Goal: Answer question/provide support: Share knowledge or assist other users

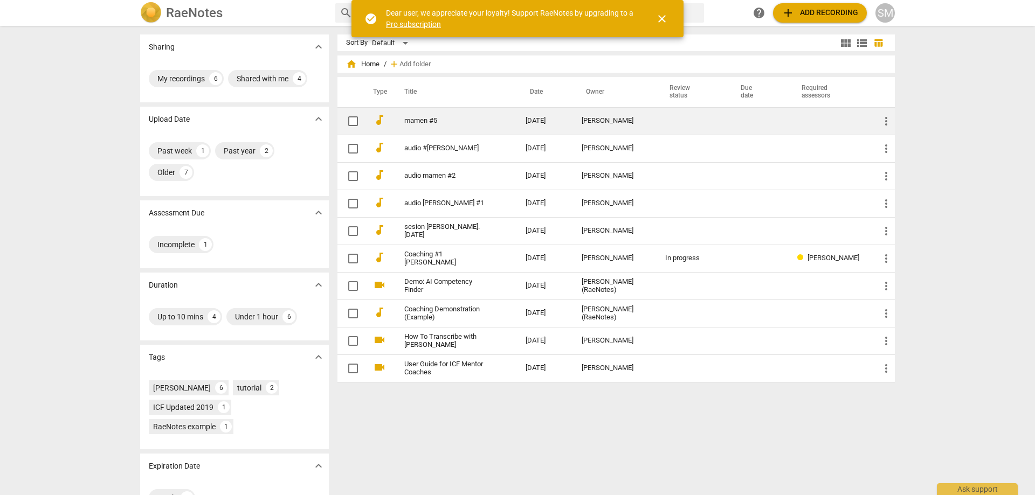
click at [422, 123] on link "mamen #5" at bounding box center [445, 121] width 82 height 8
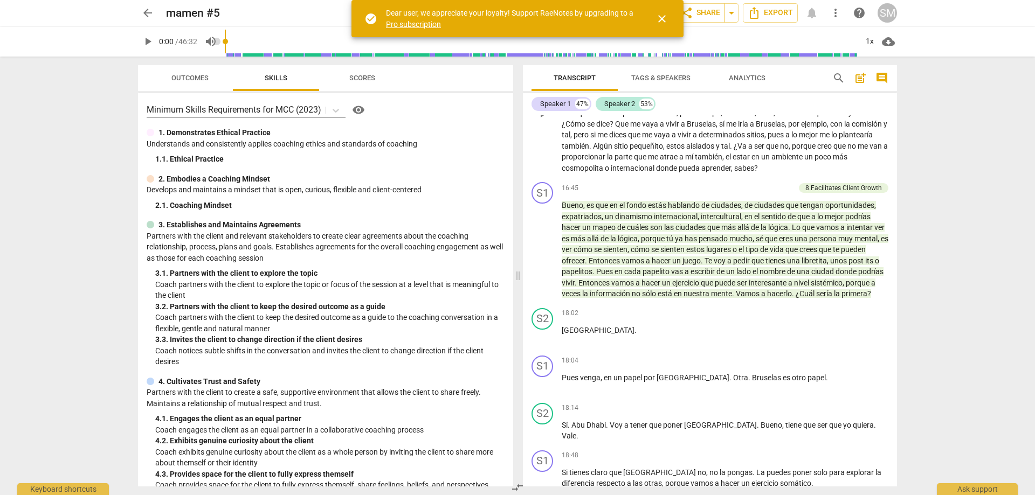
scroll to position [2317, 0]
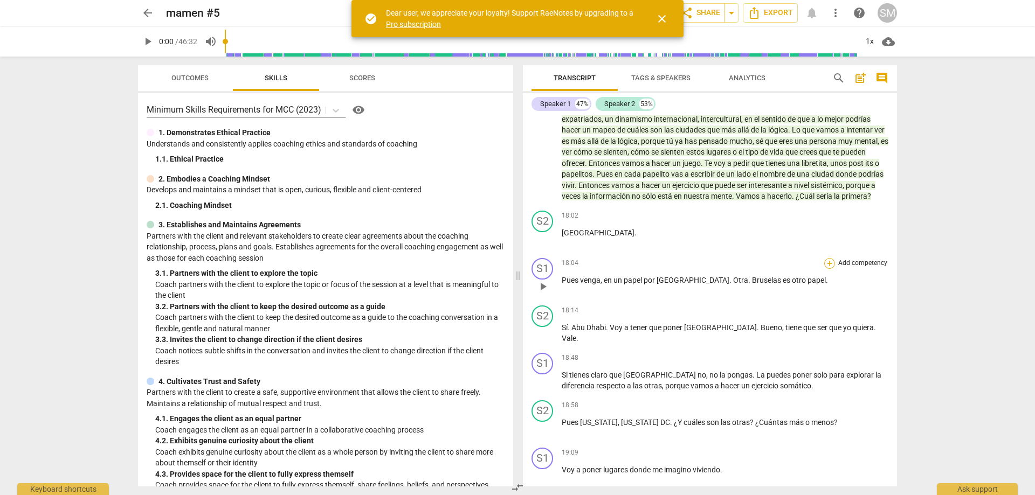
click at [828, 258] on div "+" at bounding box center [829, 263] width 11 height 11
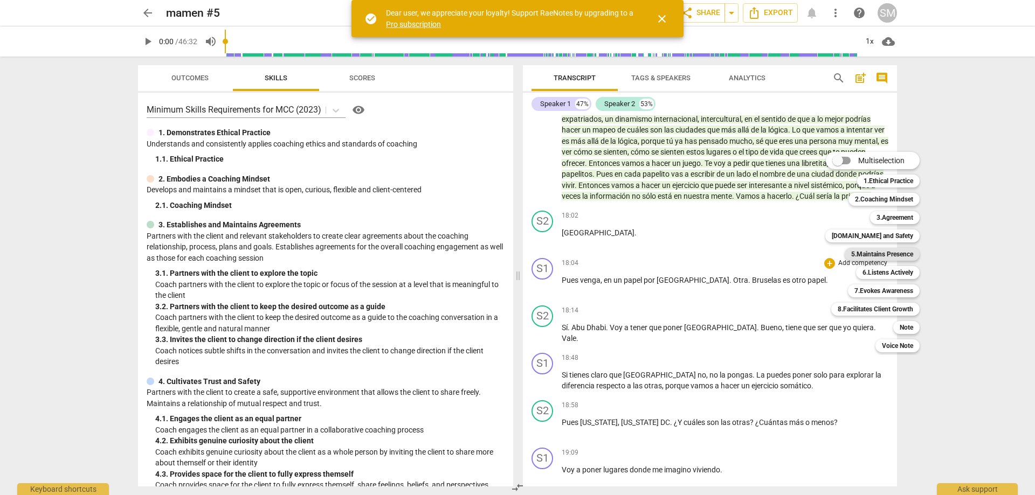
click at [883, 257] on b "5.Maintains Presence" at bounding box center [882, 254] width 62 height 13
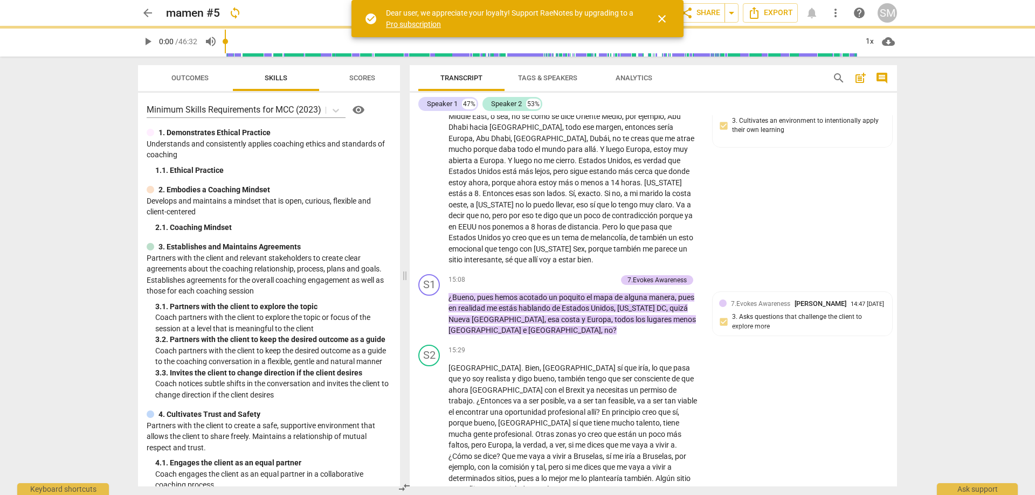
scroll to position [2757, 0]
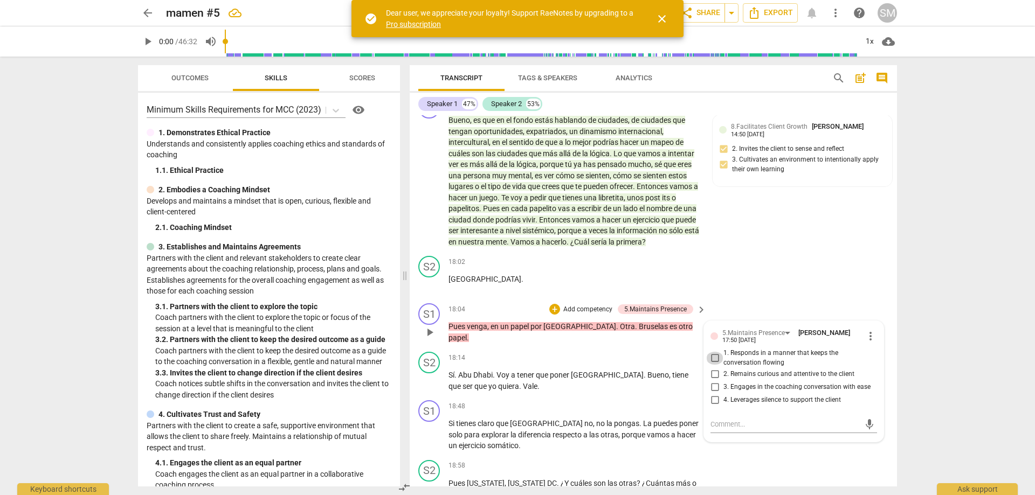
click at [713, 352] on input "1. Responds in a manner that keeps the conversation flowing" at bounding box center [714, 358] width 17 height 13
checkbox input "true"
click at [759, 456] on div "S2 play_arrow pause 18:58 + Add competency keyboard_arrow_right Pues [US_STATE]…" at bounding box center [653, 480] width 487 height 48
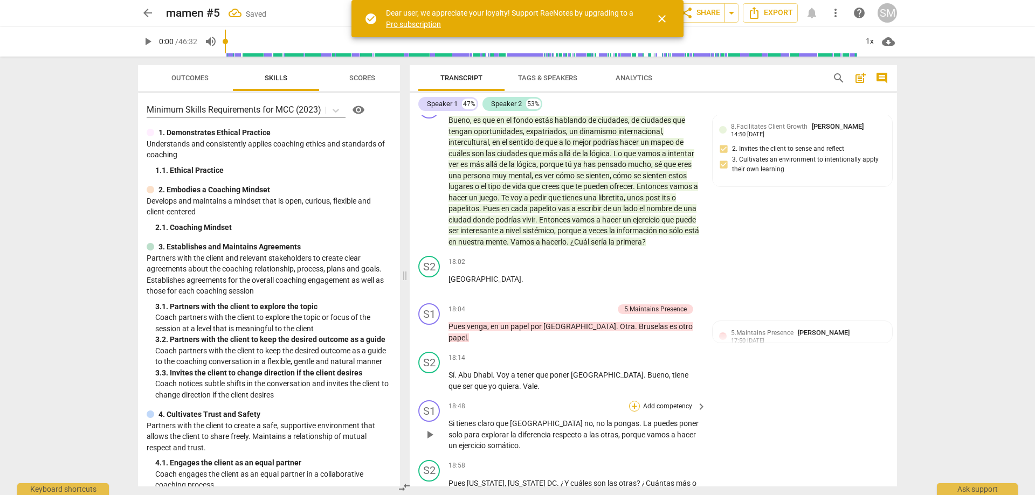
click at [634, 401] on div "+" at bounding box center [634, 406] width 11 height 11
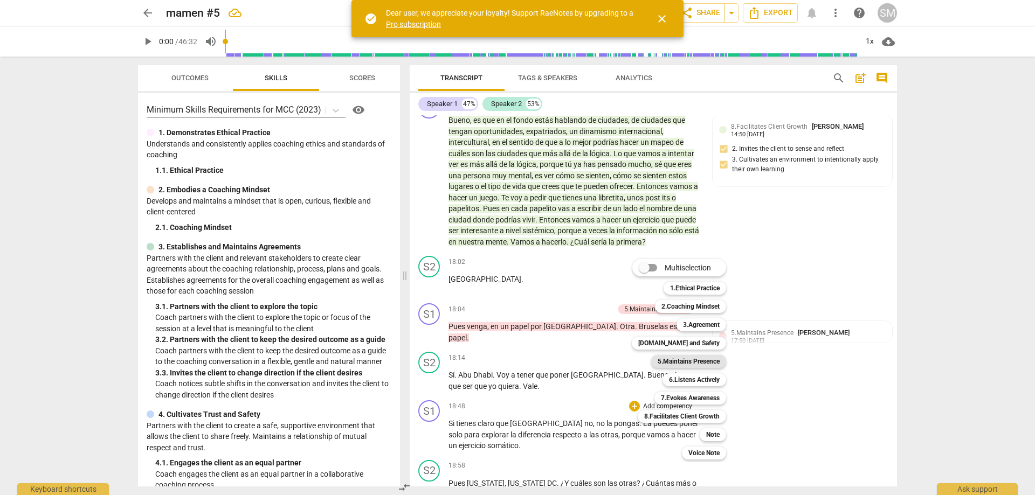
click at [678, 362] on b "5.Maintains Presence" at bounding box center [688, 361] width 62 height 13
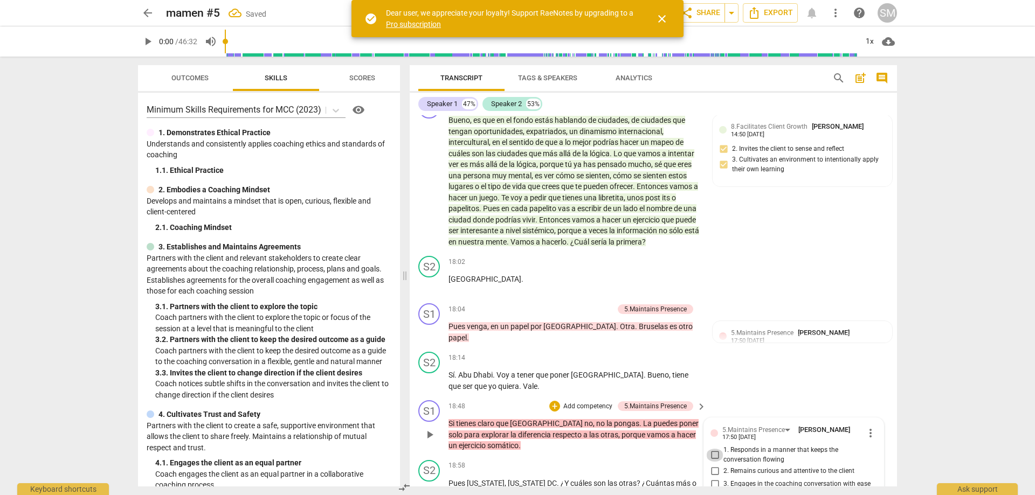
click at [710, 449] on input "1. Responds in a manner that keeps the conversation flowing" at bounding box center [714, 455] width 17 height 13
checkbox input "true"
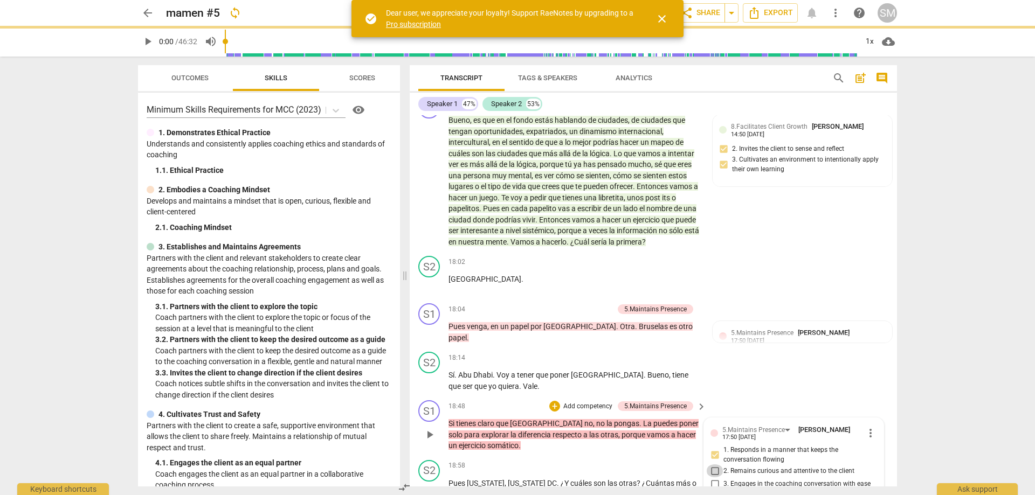
click at [716, 464] on input "2. Remains curious and attentive to the client" at bounding box center [714, 470] width 17 height 13
checkbox input "true"
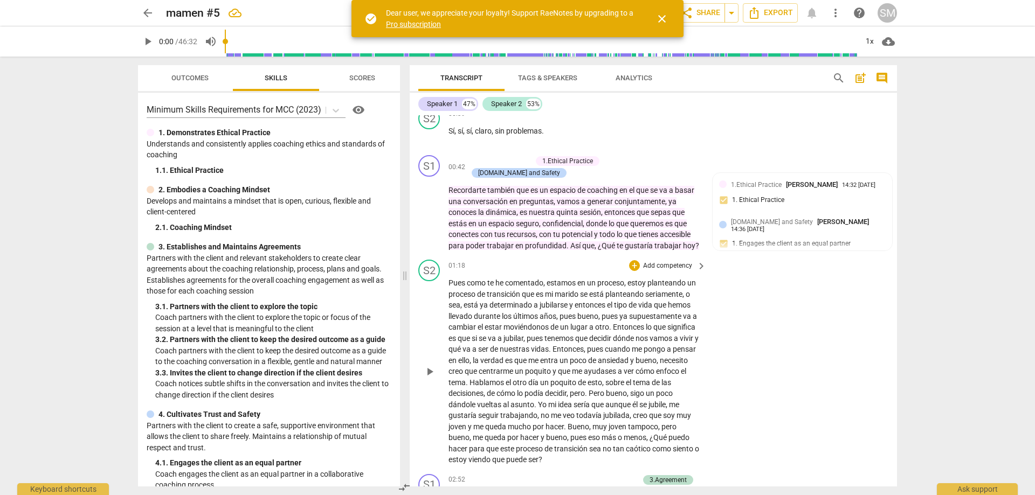
scroll to position [216, 0]
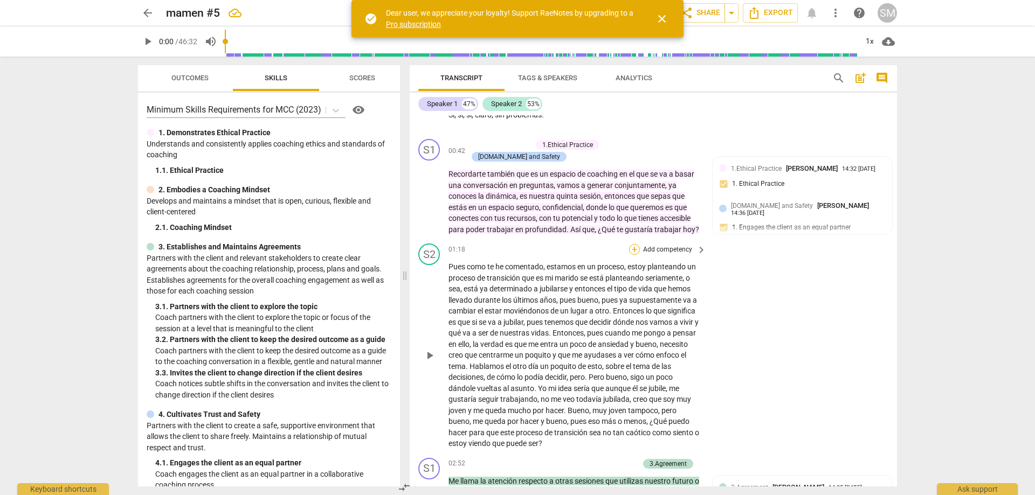
click at [629, 244] on div "+" at bounding box center [634, 249] width 11 height 11
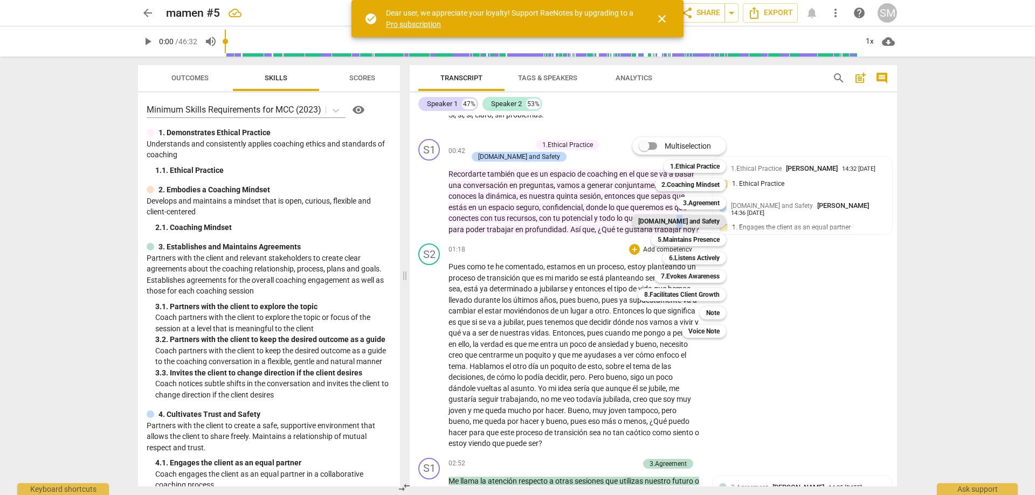
click at [698, 224] on b "[DOMAIN_NAME] and Safety" at bounding box center [678, 221] width 81 height 13
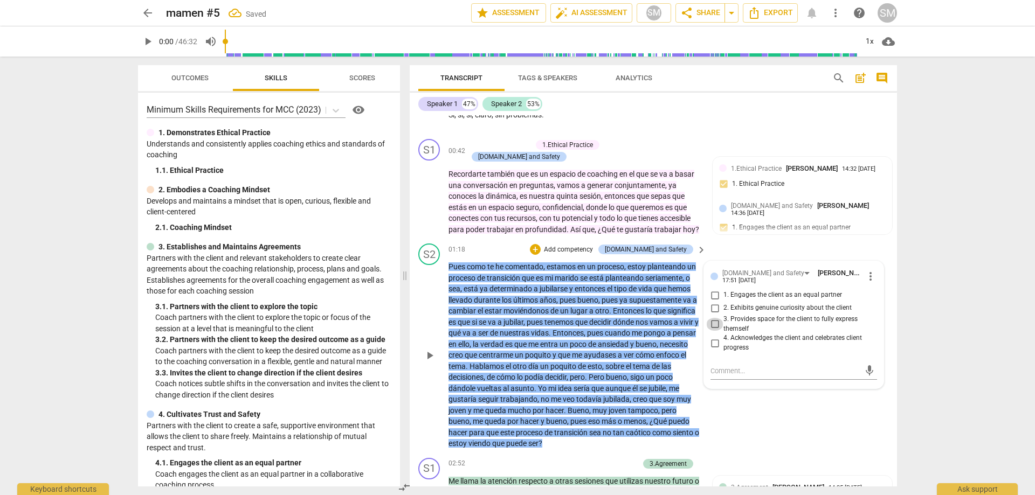
click at [712, 318] on input "3. Provides space for the client to fully express themself" at bounding box center [714, 324] width 17 height 13
checkbox input "true"
click at [792, 428] on div "S2 play_arrow pause 01:18 + Add competency [DOMAIN_NAME] and Safety keyboard_ar…" at bounding box center [653, 346] width 487 height 214
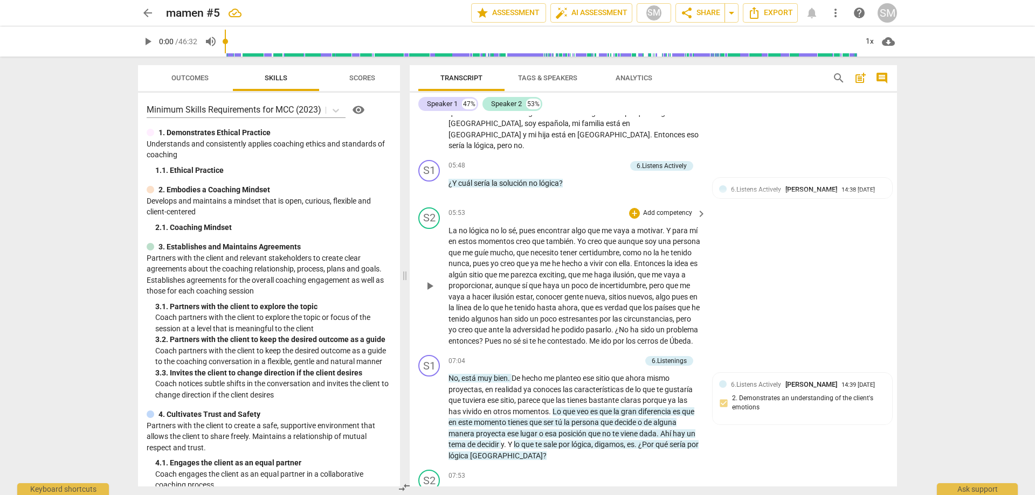
scroll to position [1024, 0]
click at [698, 159] on span "keyboard_arrow_right" at bounding box center [701, 165] width 13 height 13
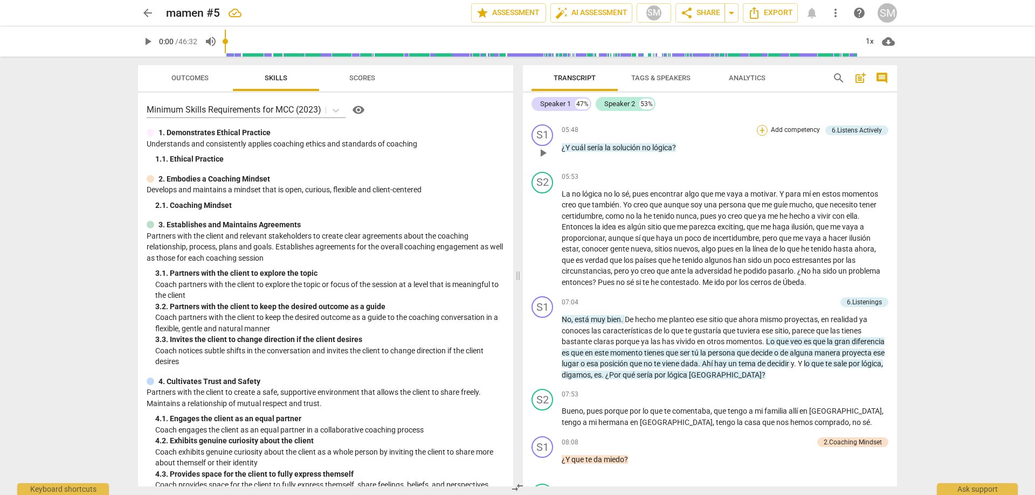
click at [761, 125] on div "+" at bounding box center [762, 130] width 11 height 11
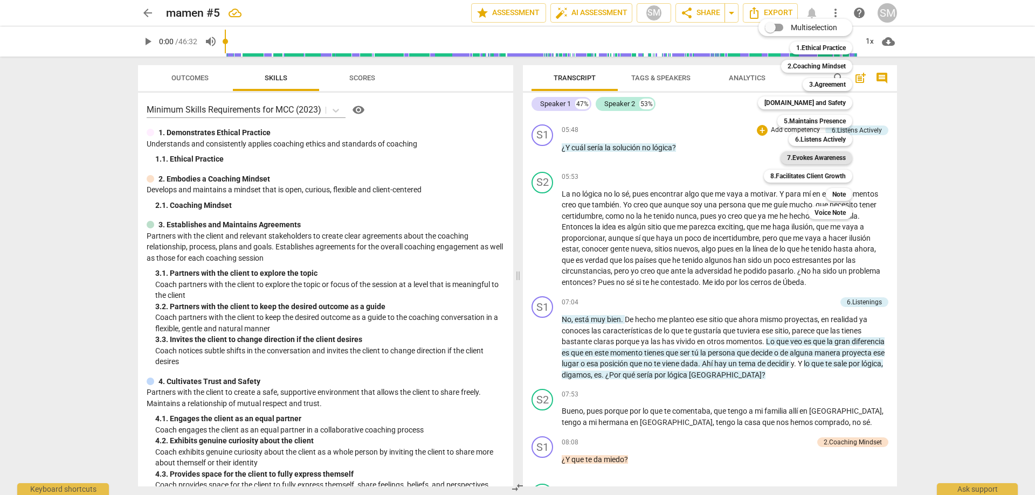
click at [815, 159] on b "7.Evokes Awareness" at bounding box center [816, 157] width 59 height 13
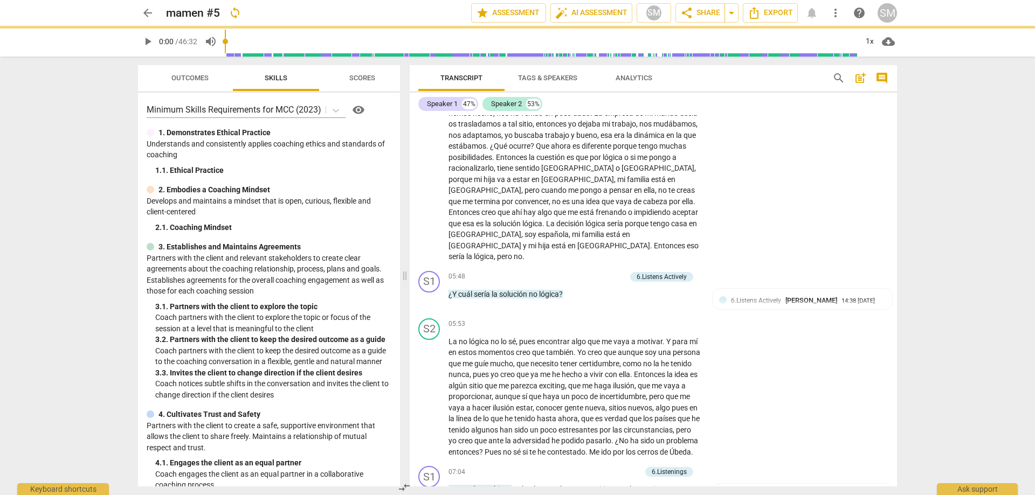
scroll to position [1058, 0]
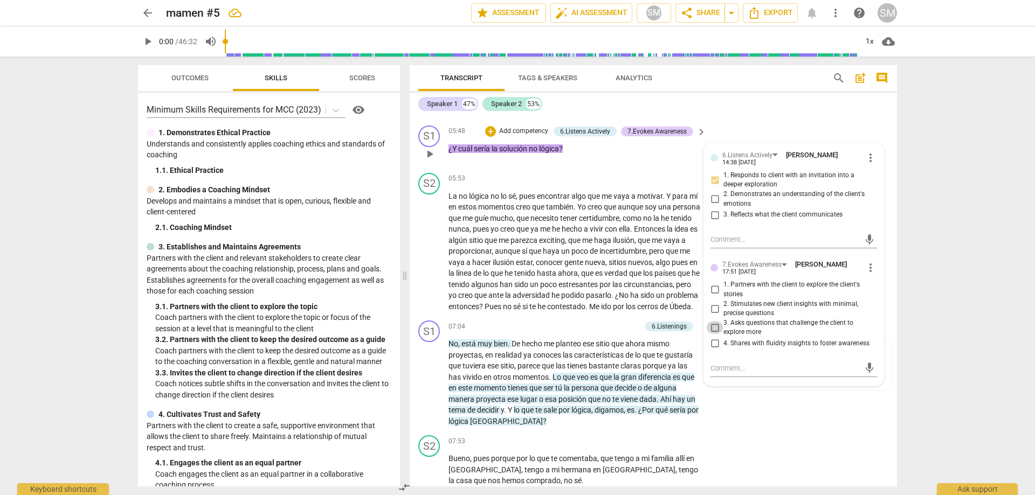
click at [710, 321] on input "3. Asks questions that challenge the client to explore more" at bounding box center [714, 327] width 17 height 13
checkbox input "true"
click at [718, 302] on input "2. Stimulates new client insights with minimal, precise questions" at bounding box center [714, 308] width 17 height 13
checkbox input "true"
click at [775, 398] on div "S1 play_arrow pause 07:04 + Add competency 6.Listenings keyboard_arrow_right No…" at bounding box center [653, 373] width 487 height 115
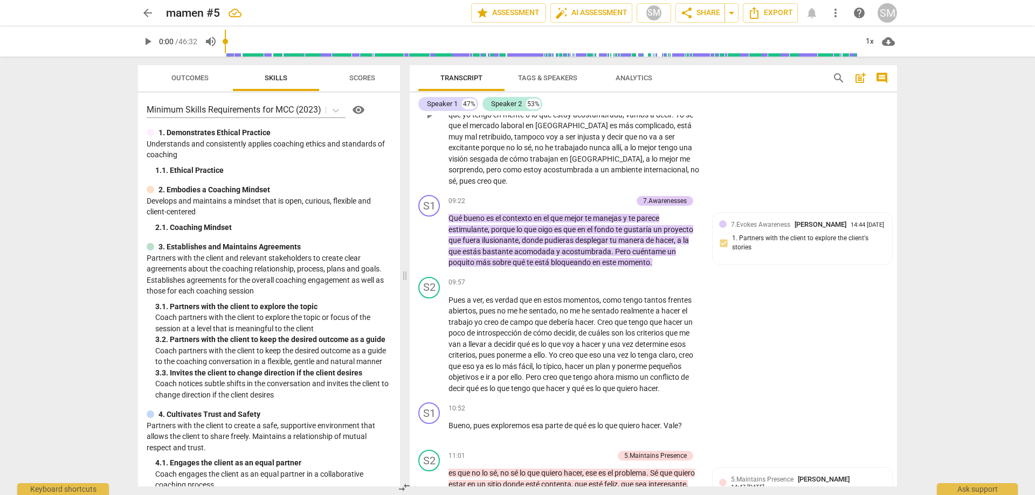
scroll to position [1597, 0]
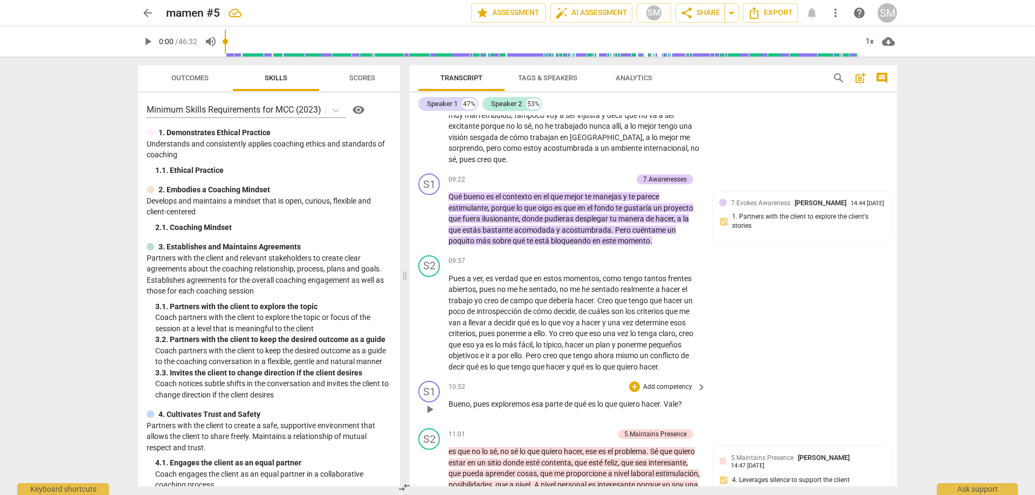
click at [691, 381] on div "+ Add competency keyboard_arrow_right" at bounding box center [667, 387] width 80 height 12
click at [632, 381] on div "+" at bounding box center [634, 386] width 11 height 11
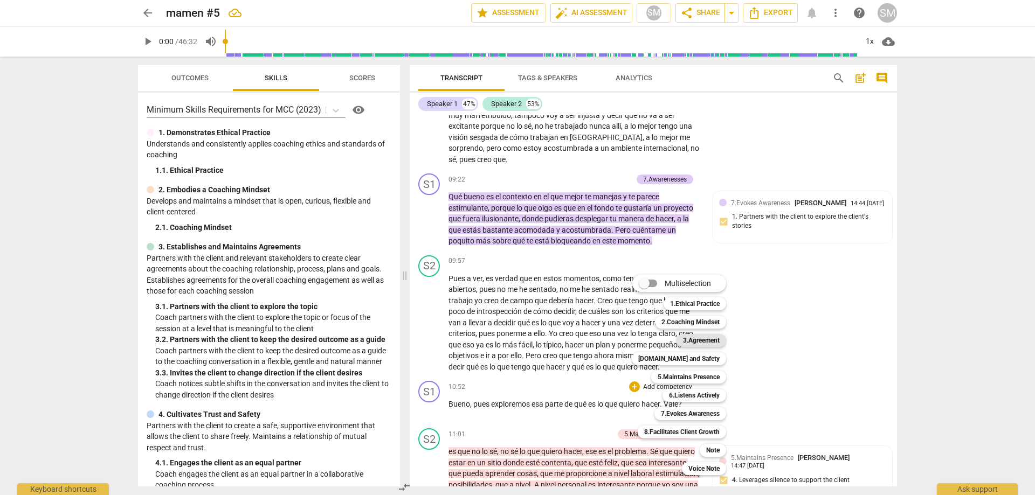
click at [695, 340] on b "3.Agreement" at bounding box center [701, 340] width 37 height 13
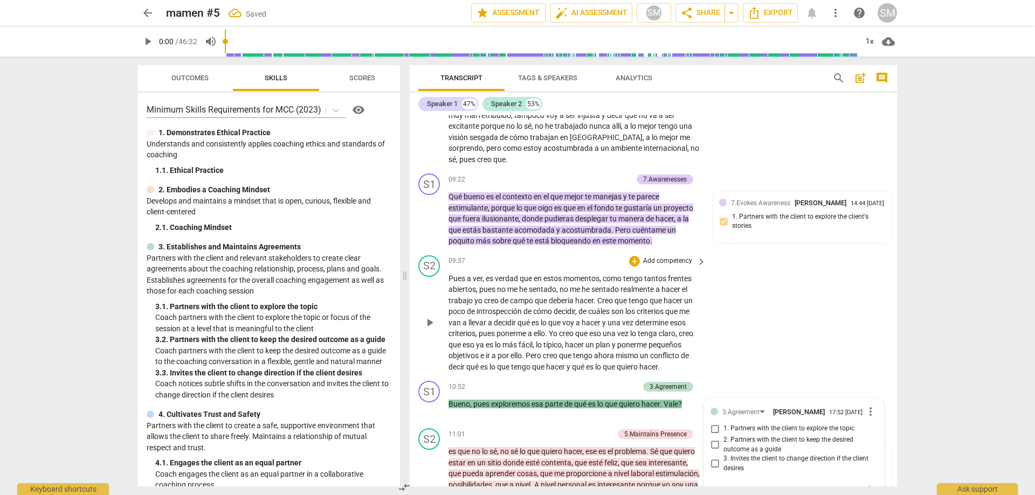
scroll to position [1598, 0]
click at [711, 438] on input "2. Partners with the client to keep the desired outcome as a guide" at bounding box center [714, 444] width 17 height 13
checkbox input "true"
click at [829, 360] on div "S2 play_arrow pause 09:57 + Add competency keyboard_arrow_right Pues a ver , es…" at bounding box center [653, 313] width 487 height 126
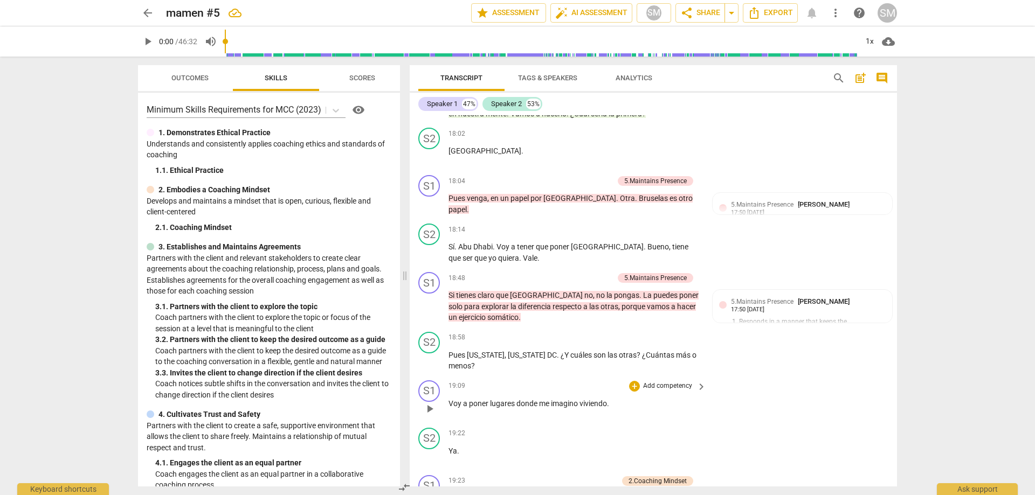
scroll to position [2891, 0]
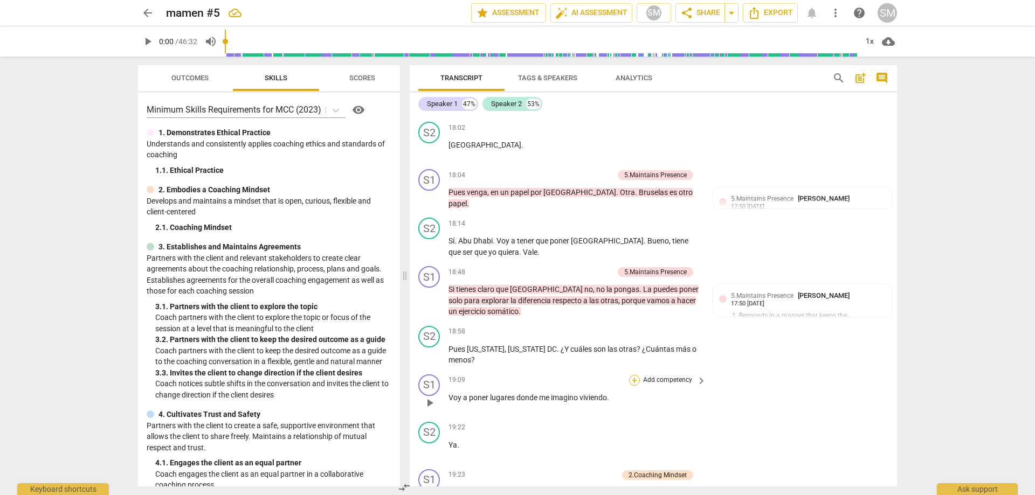
click at [635, 375] on div "+" at bounding box center [634, 380] width 11 height 11
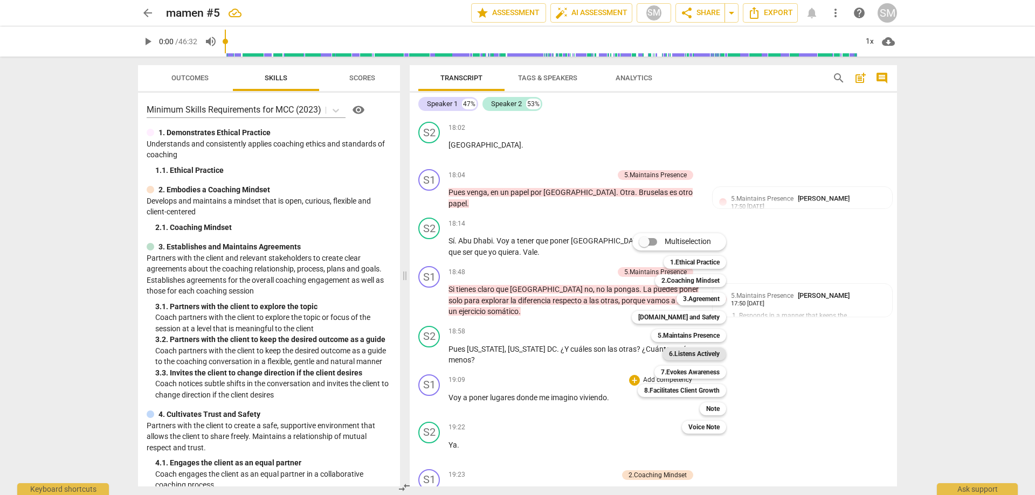
click at [687, 355] on b "6.Listens Actively" at bounding box center [694, 354] width 51 height 13
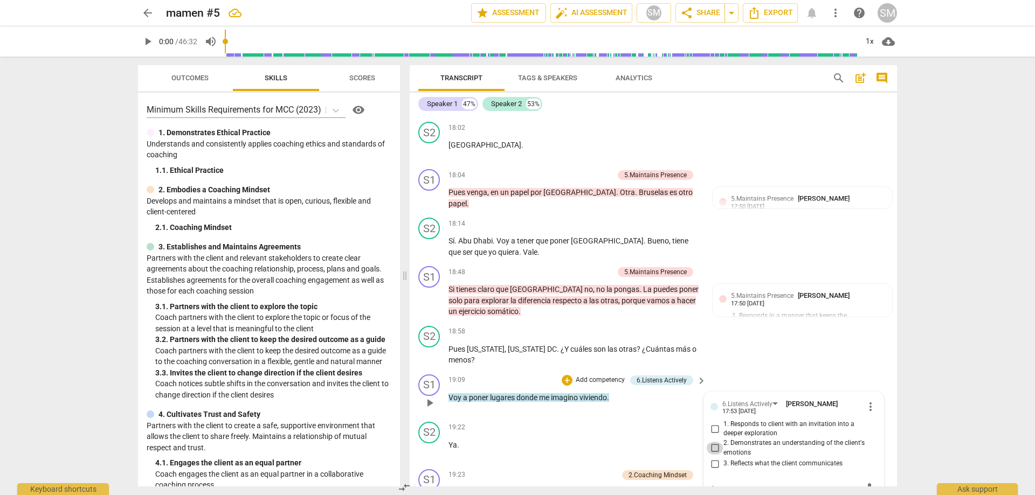
click at [711, 442] on input "2. Demonstrates an understanding of the client's emotions" at bounding box center [714, 448] width 17 height 13
checkbox input "true"
click at [713, 457] on input "3. Reflects what the client communicates" at bounding box center [714, 463] width 17 height 13
checkbox input "true"
click at [718, 442] on input "2. Demonstrates an understanding of the client's emotions" at bounding box center [714, 448] width 17 height 13
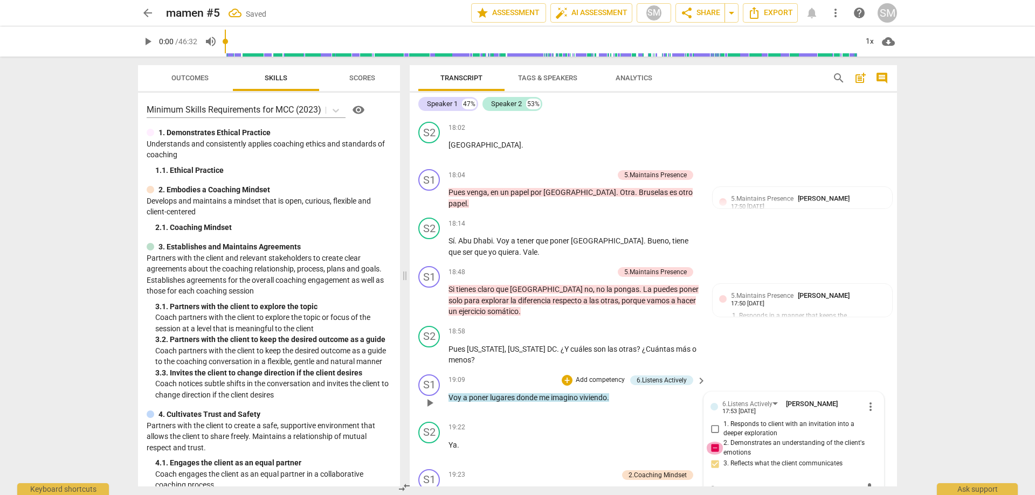
click at [713, 442] on input "2. Demonstrates an understanding of the client's emotions" at bounding box center [714, 448] width 17 height 13
checkbox input "false"
click at [768, 322] on div "S2 play_arrow pause 18:58 + Add competency keyboard_arrow_right Pues [US_STATE]…" at bounding box center [653, 346] width 487 height 48
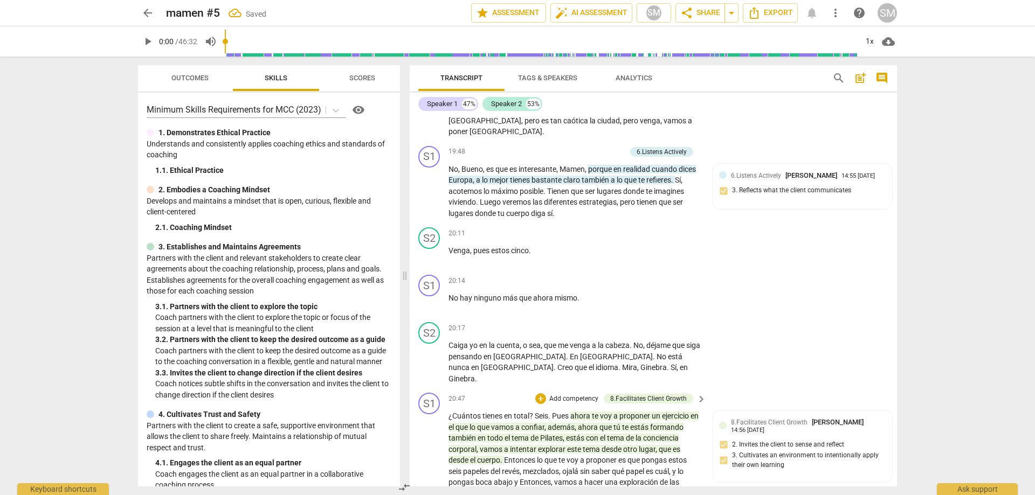
scroll to position [3430, 0]
click at [631, 226] on div "+" at bounding box center [634, 231] width 11 height 11
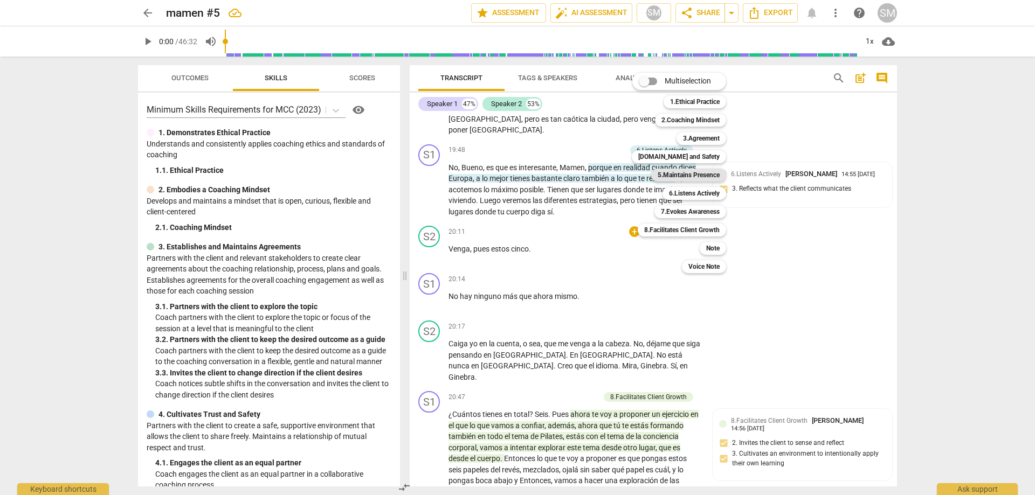
click at [683, 179] on b "5.Maintains Presence" at bounding box center [688, 175] width 62 height 13
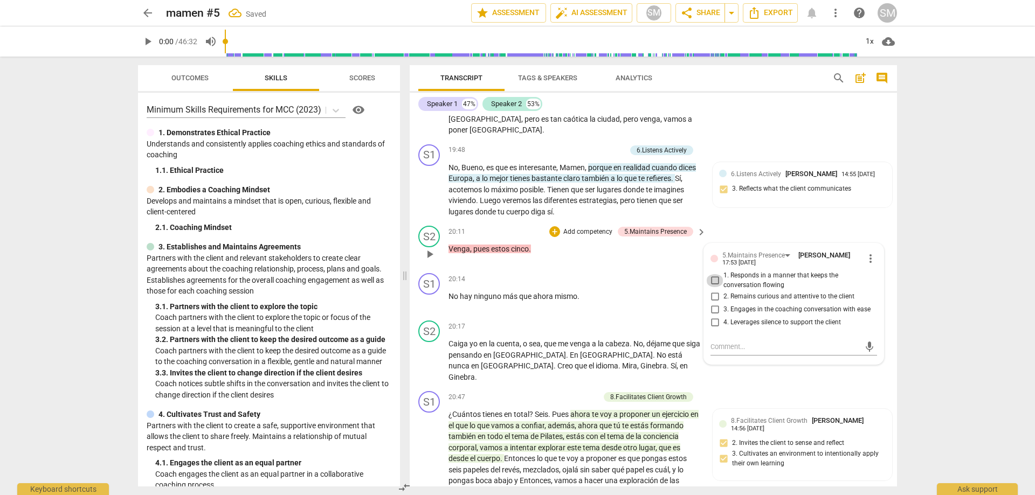
click at [712, 274] on input "1. Responds in a manner that keeps the conversation flowing" at bounding box center [714, 280] width 17 height 13
checkbox input "true"
click at [759, 316] on div "S2 play_arrow pause 20:17 + Add competency keyboard_arrow_right Caiga yo en la …" at bounding box center [653, 351] width 487 height 71
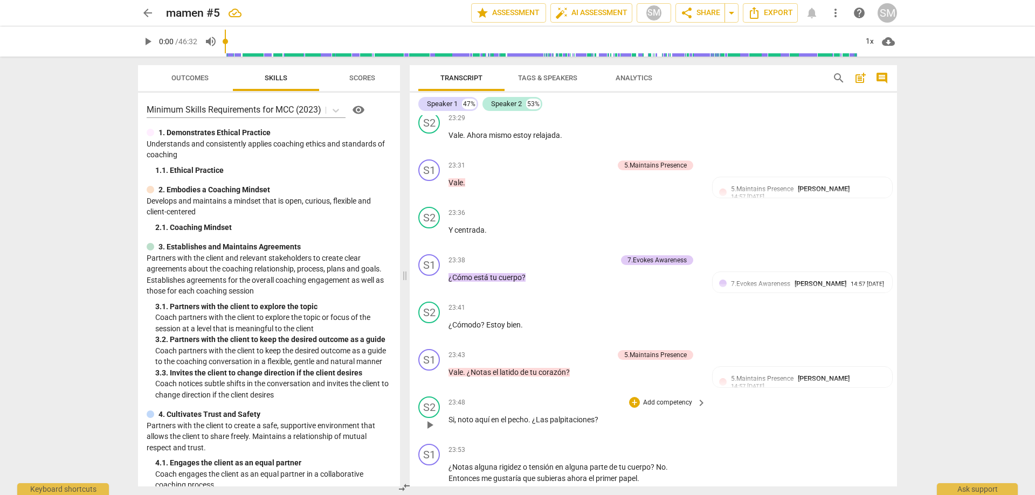
scroll to position [4076, 0]
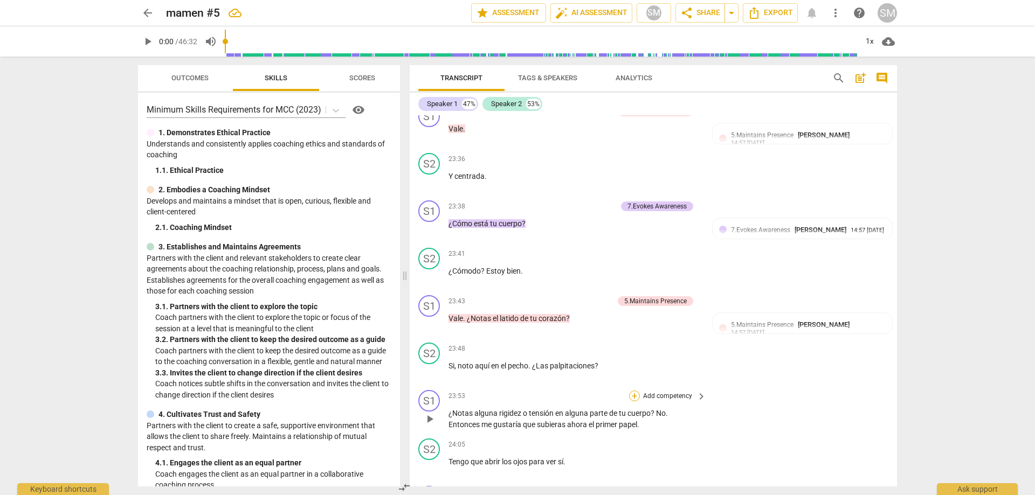
click at [634, 391] on div "+" at bounding box center [634, 396] width 11 height 11
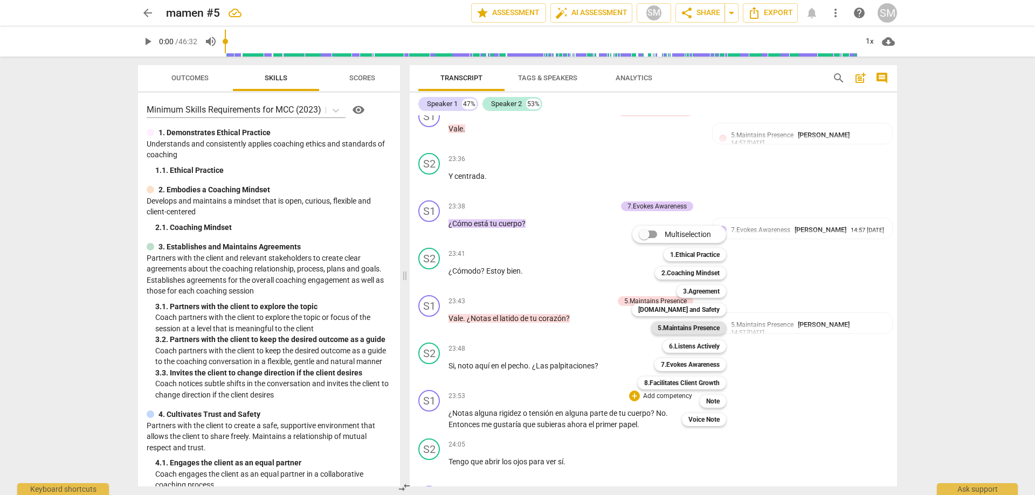
click at [695, 327] on b "5.Maintains Presence" at bounding box center [688, 328] width 62 height 13
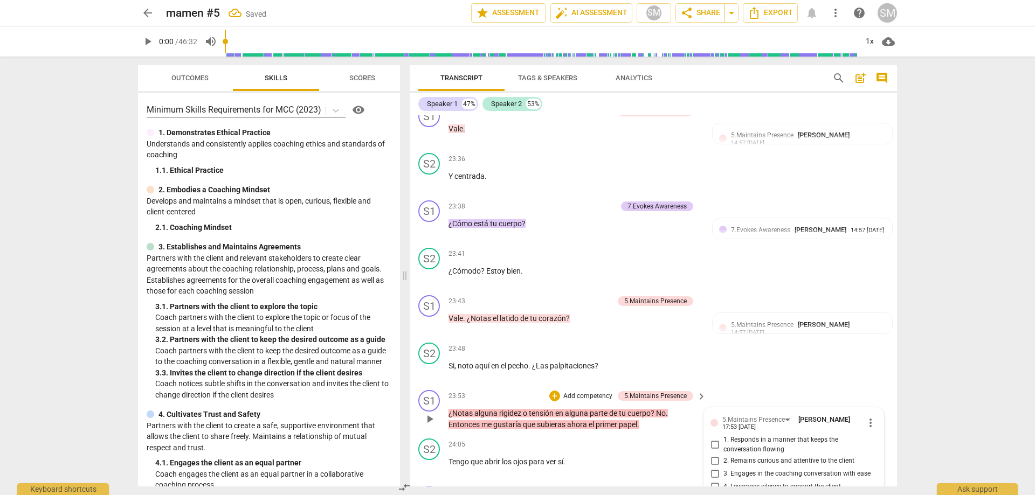
click at [714, 454] on input "2. Remains curious and attentive to the client" at bounding box center [714, 460] width 17 height 13
checkbox input "true"
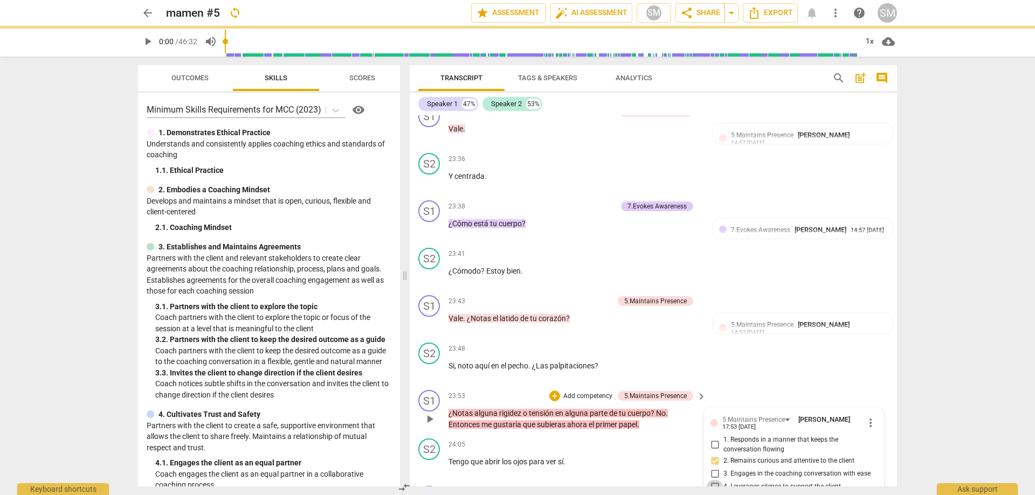
click at [714, 480] on input "4. Leverages silence to support the client" at bounding box center [714, 486] width 17 height 13
checkbox input "true"
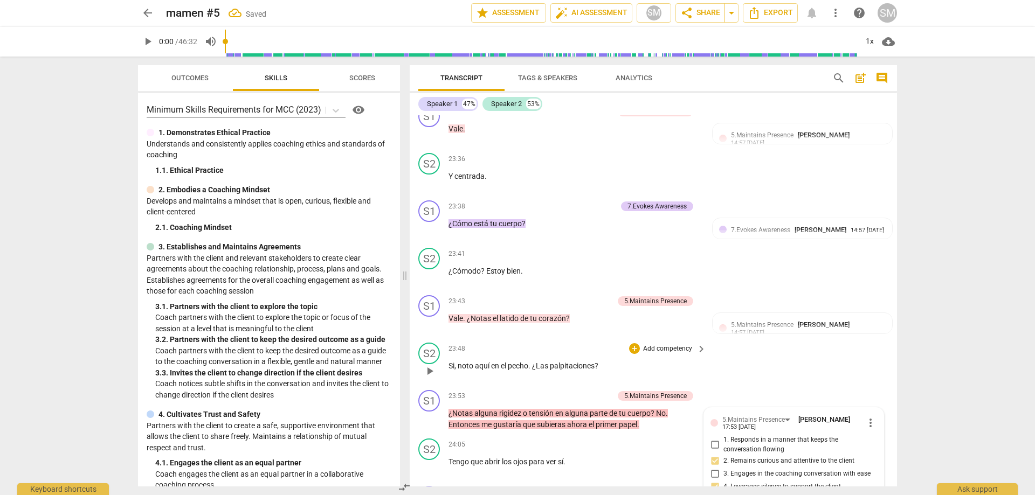
click at [776, 338] on div "S2 play_arrow pause 23:48 + Add competency keyboard_arrow_right Si , noto aquí …" at bounding box center [653, 361] width 487 height 47
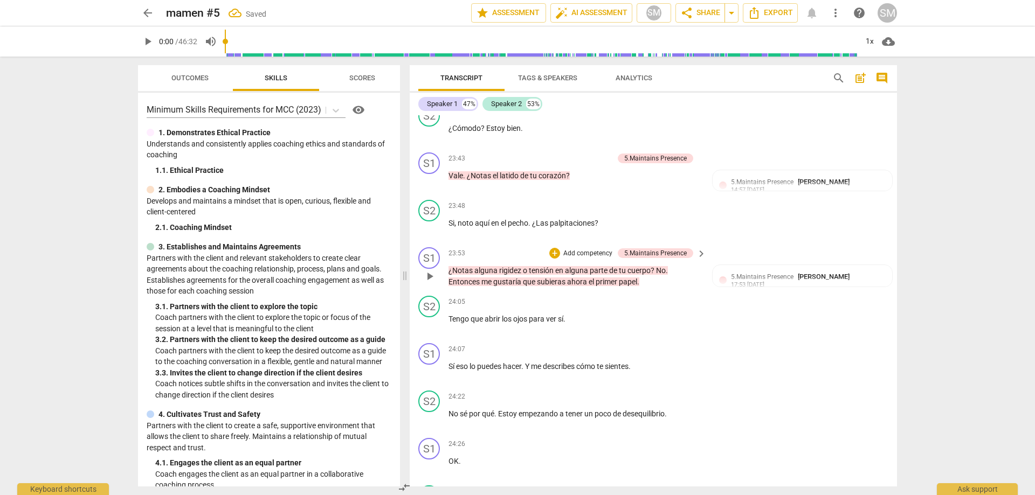
scroll to position [4238, 0]
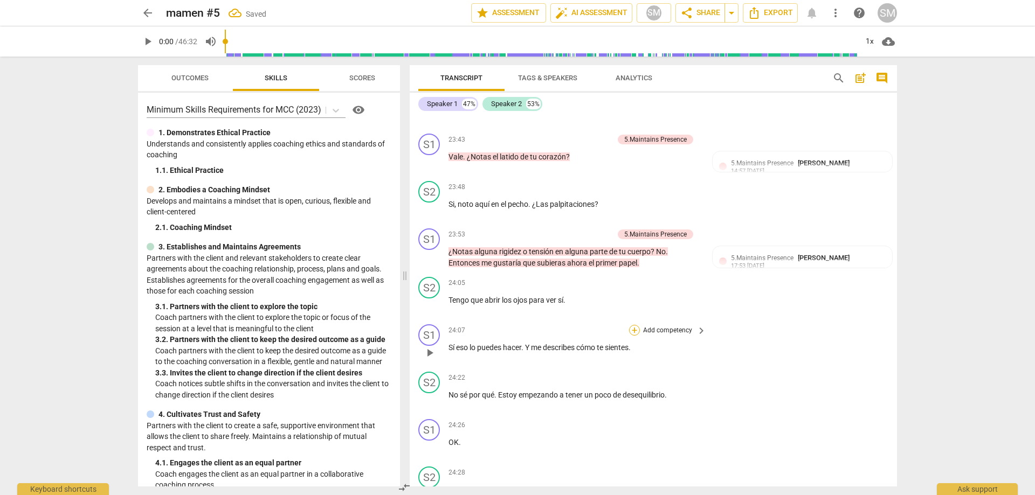
click at [633, 325] on div "+" at bounding box center [634, 330] width 11 height 11
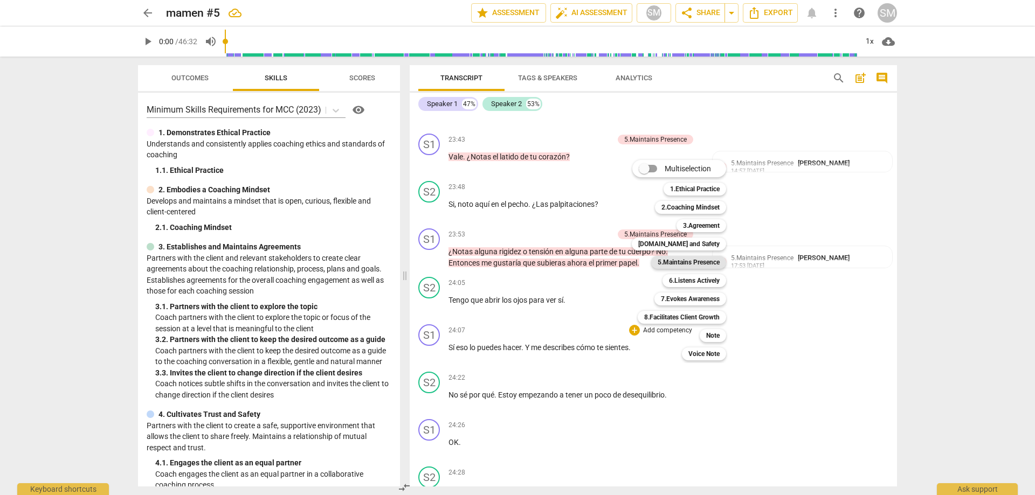
click at [696, 265] on b "5.Maintains Presence" at bounding box center [688, 262] width 62 height 13
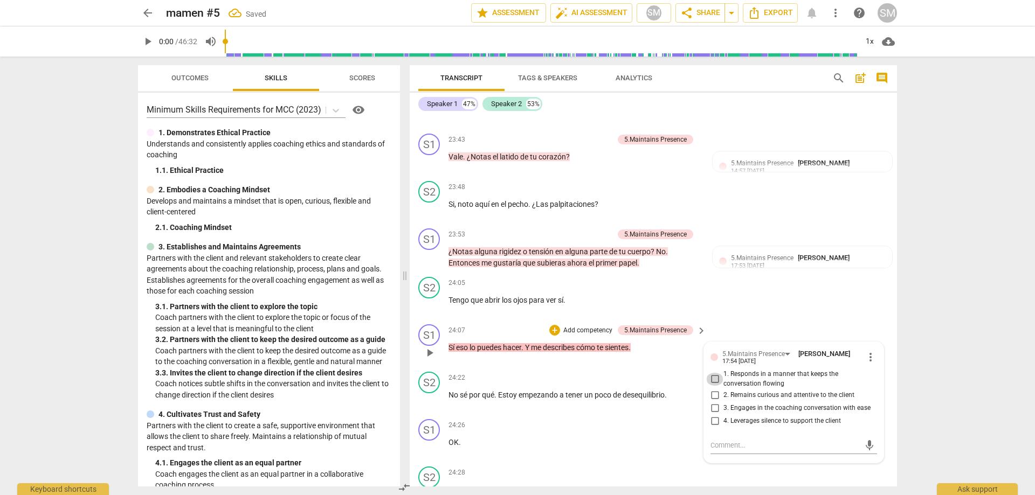
click at [713, 373] on input "1. Responds in a manner that keeps the conversation flowing" at bounding box center [714, 379] width 17 height 13
checkbox input "true"
click at [714, 462] on div "S2 play_arrow pause 24:28 + Add competency keyboard_arrow_right No sé . El cuer…" at bounding box center [653, 485] width 487 height 47
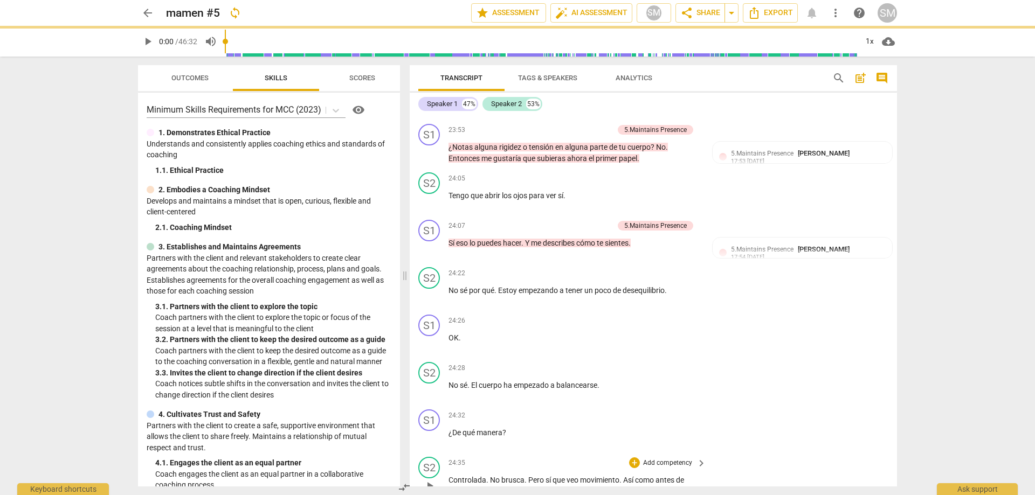
scroll to position [4346, 0]
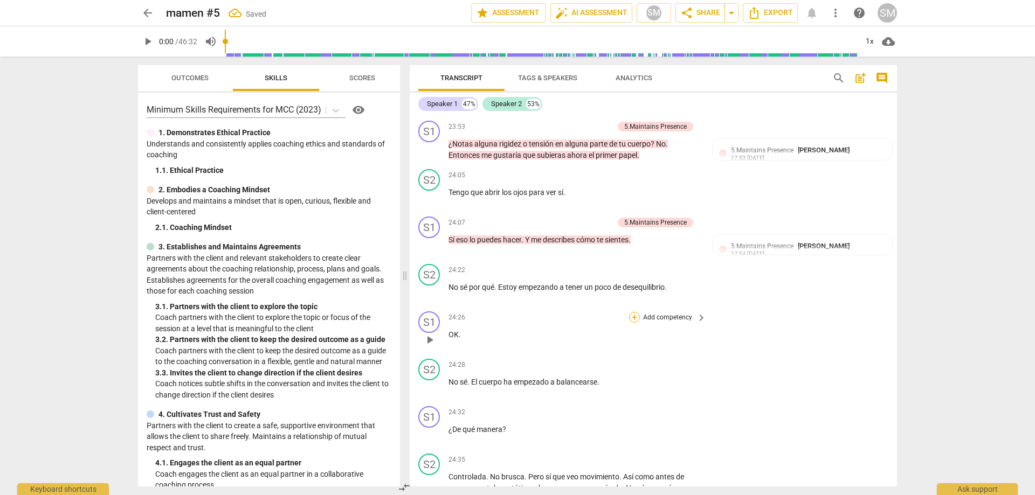
click at [631, 312] on div "+" at bounding box center [634, 317] width 11 height 11
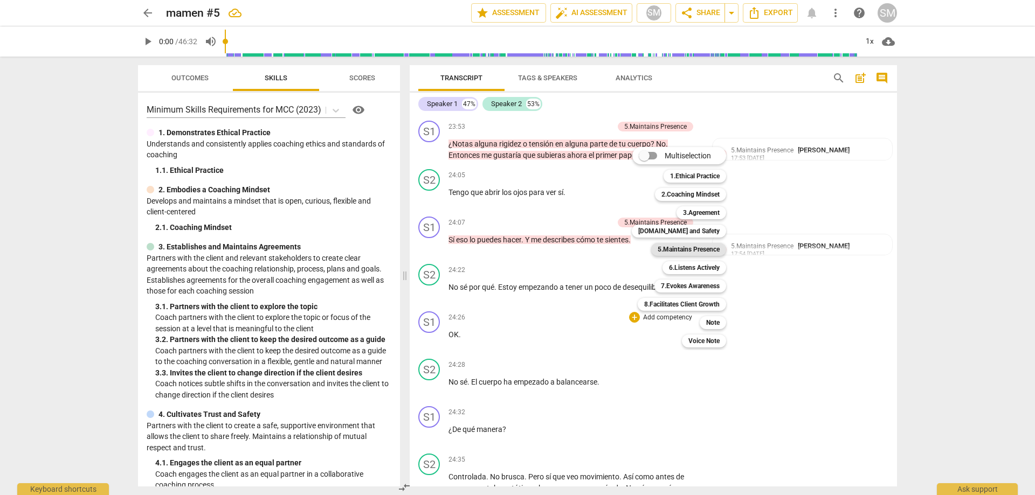
click at [690, 249] on b "5.Maintains Presence" at bounding box center [688, 249] width 62 height 13
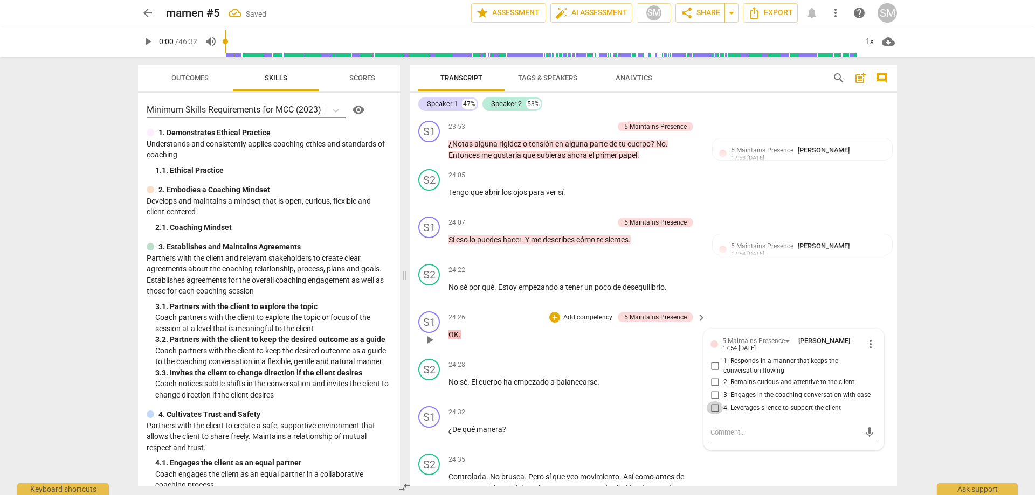
click at [717, 401] on input "4. Leverages silence to support the client" at bounding box center [714, 407] width 17 height 13
checkbox input "true"
click at [775, 449] on div "S2 play_arrow pause 24:35 + Add competency keyboard_arrow_right Controlada . No…" at bounding box center [653, 473] width 487 height 48
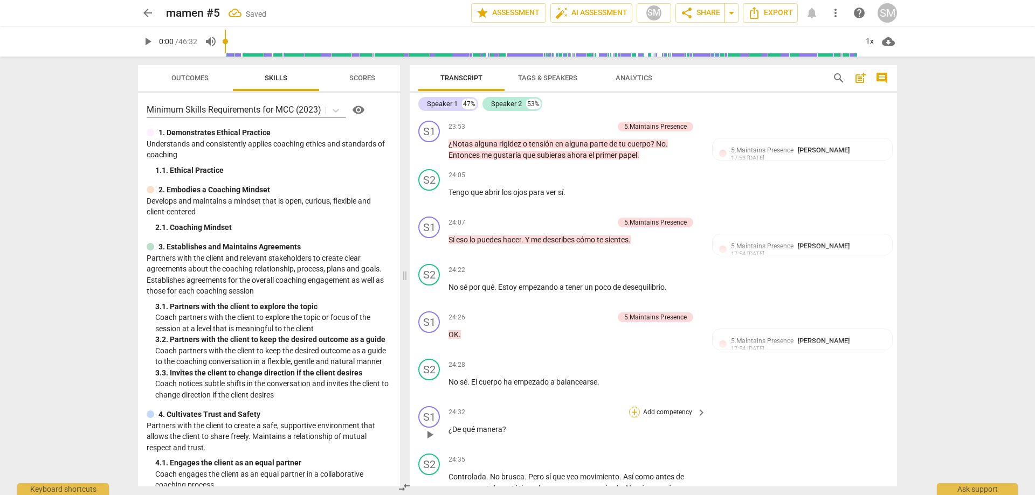
click at [633, 407] on div "+" at bounding box center [634, 412] width 11 height 11
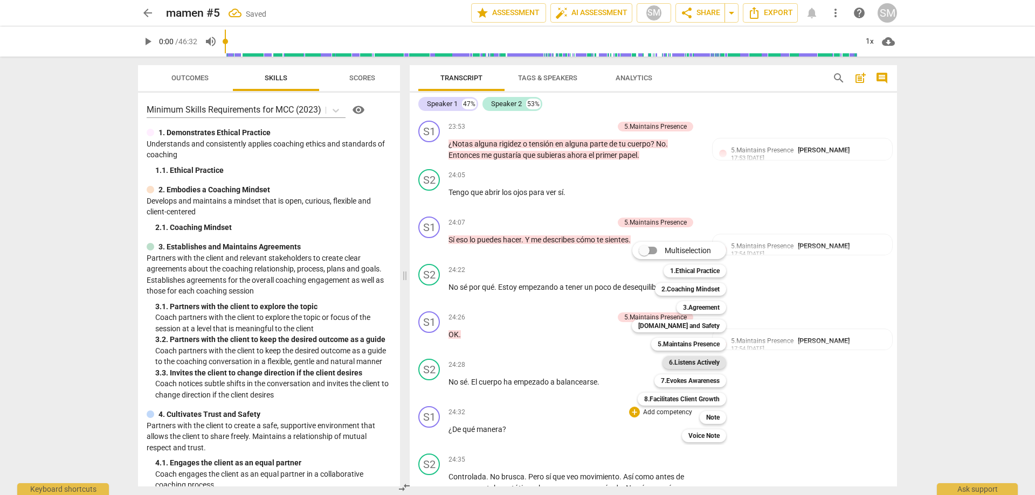
click at [705, 364] on b "6.Listens Actively" at bounding box center [694, 362] width 51 height 13
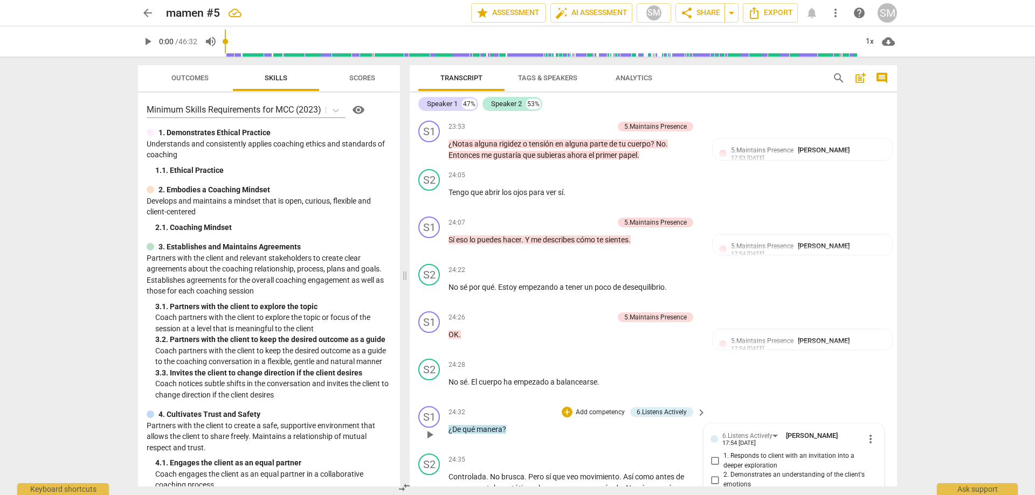
click at [717, 490] on input "3. Reflects what the client communicates" at bounding box center [714, 496] width 17 height 13
checkbox input "true"
click at [568, 407] on div "+" at bounding box center [566, 412] width 11 height 11
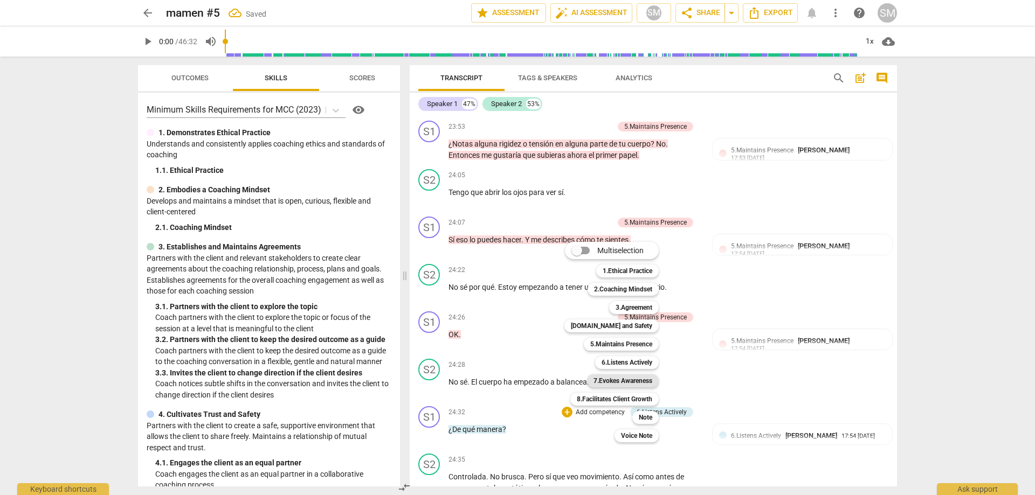
click at [639, 383] on b "7.Evokes Awareness" at bounding box center [622, 380] width 59 height 13
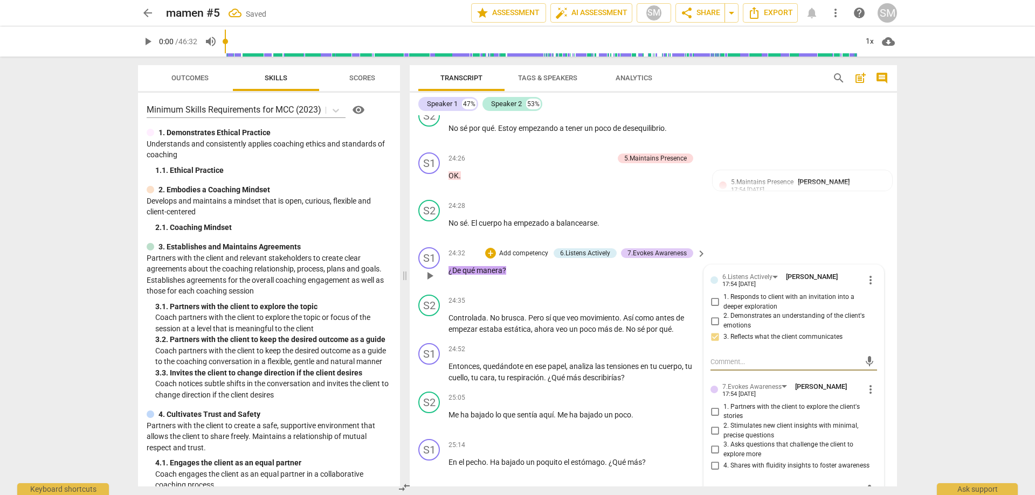
scroll to position [4507, 0]
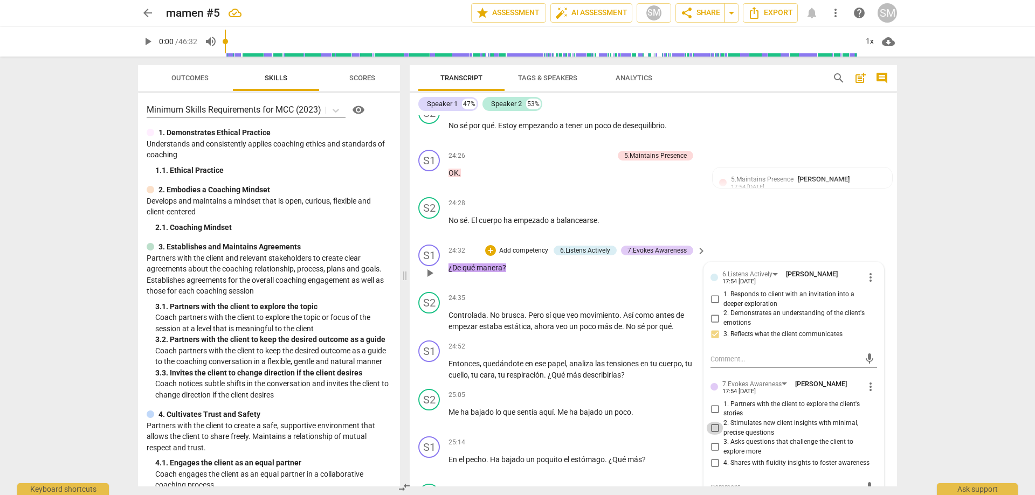
click at [715, 422] on input "2. Stimulates new client insights with minimal, precise questions" at bounding box center [714, 428] width 17 height 13
checkbox input "true"
click at [789, 480] on div "S2 play_arrow pause 25:26 + Add competency keyboard_arrow_right Me siento un po…" at bounding box center [653, 503] width 487 height 47
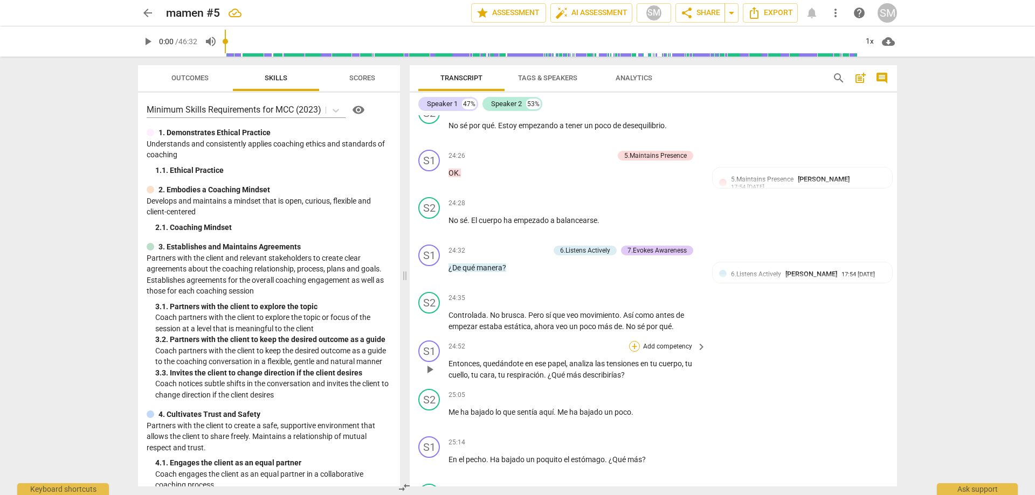
click at [633, 341] on div "+" at bounding box center [634, 346] width 11 height 11
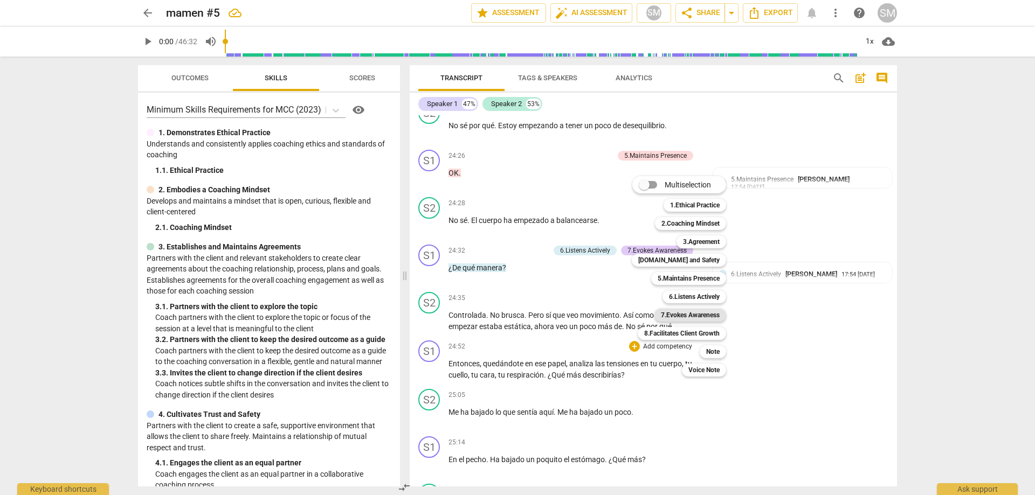
click at [707, 317] on b "7.Evokes Awareness" at bounding box center [690, 315] width 59 height 13
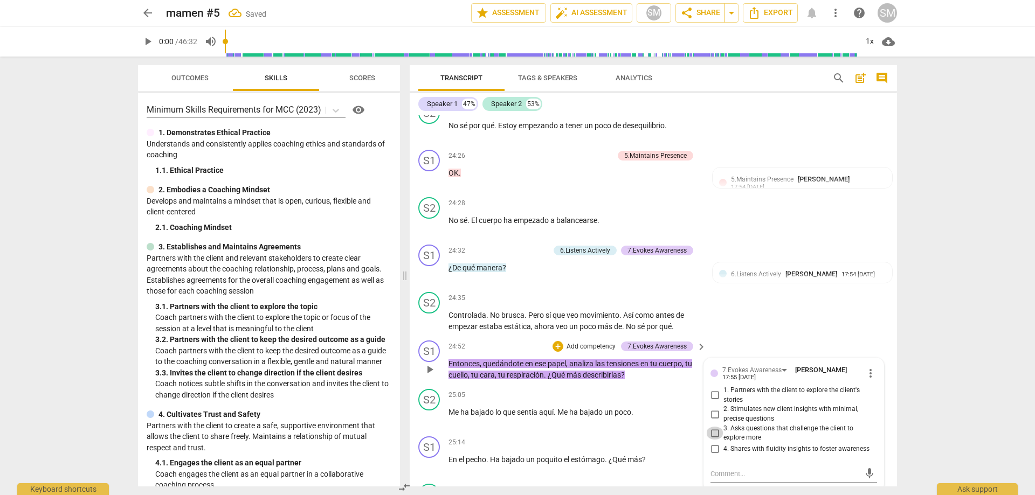
click at [719, 427] on input "3. Asks questions that challenge the client to explore more" at bounding box center [714, 433] width 17 height 13
checkbox input "true"
click at [714, 408] on input "2. Stimulates new client insights with minimal, precise questions" at bounding box center [714, 414] width 17 height 13
click at [713, 408] on input "2. Stimulates new client insights with minimal, precise questions" at bounding box center [714, 414] width 17 height 13
click at [710, 408] on input "2. Stimulates new client insights with minimal, precise questions" at bounding box center [714, 414] width 17 height 13
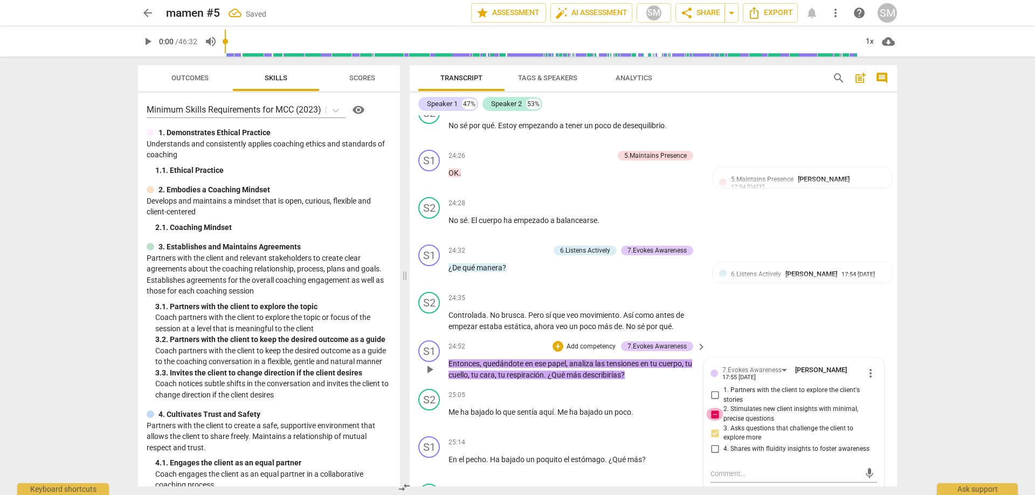
checkbox input "false"
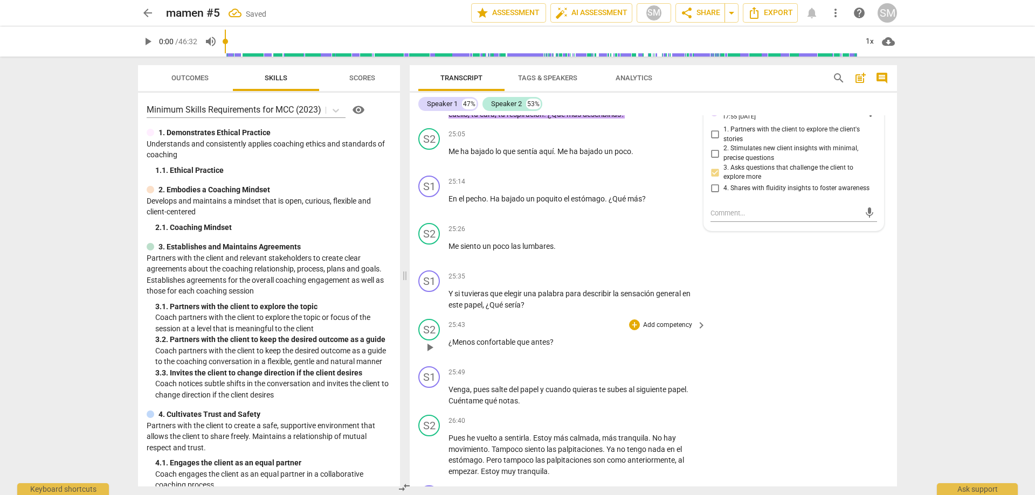
scroll to position [4777, 0]
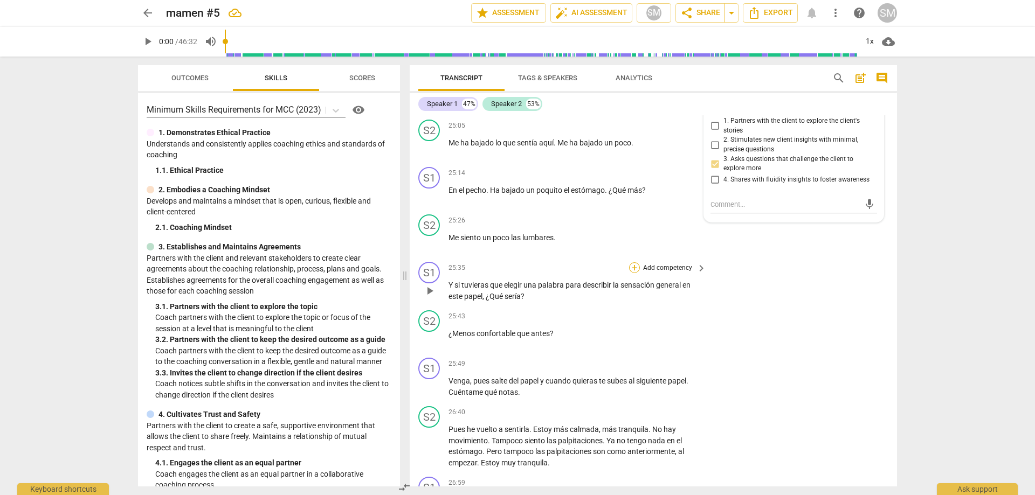
click at [631, 262] on div "+" at bounding box center [634, 267] width 11 height 11
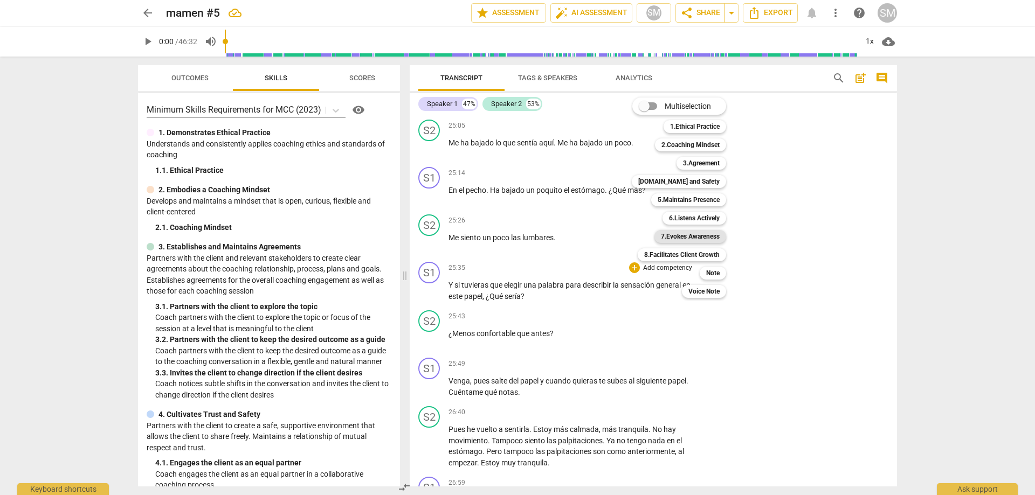
click at [689, 235] on b "7.Evokes Awareness" at bounding box center [690, 236] width 59 height 13
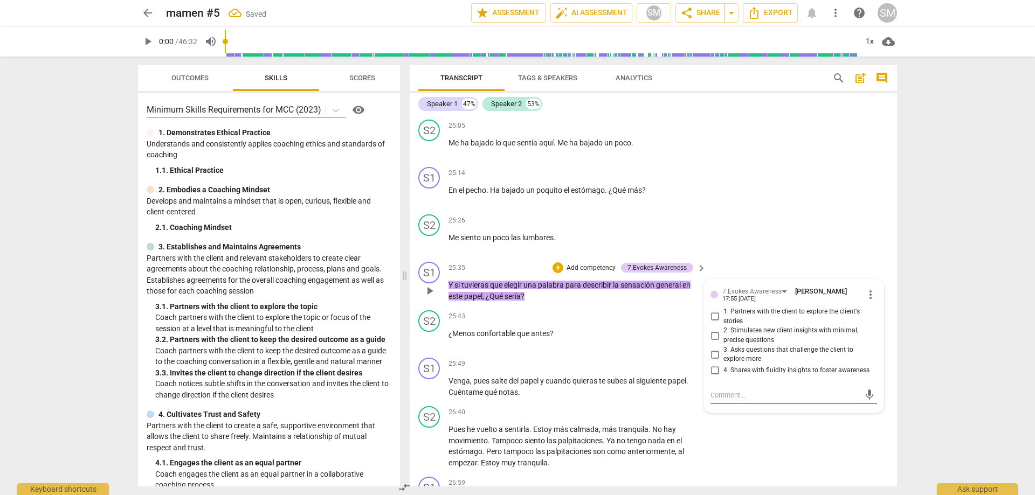
click at [711, 329] on input "2. Stimulates new client insights with minimal, precise questions" at bounding box center [714, 335] width 17 height 13
checkbox input "true"
click at [742, 402] on div "S2 play_arrow pause 26:40 + Add competency keyboard_arrow_right Pues he vuelto …" at bounding box center [653, 437] width 487 height 71
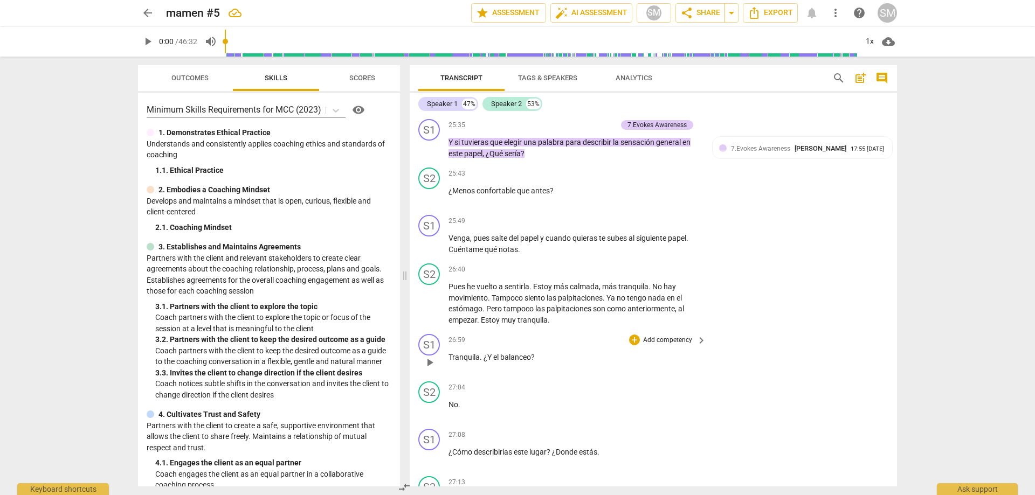
scroll to position [4938, 0]
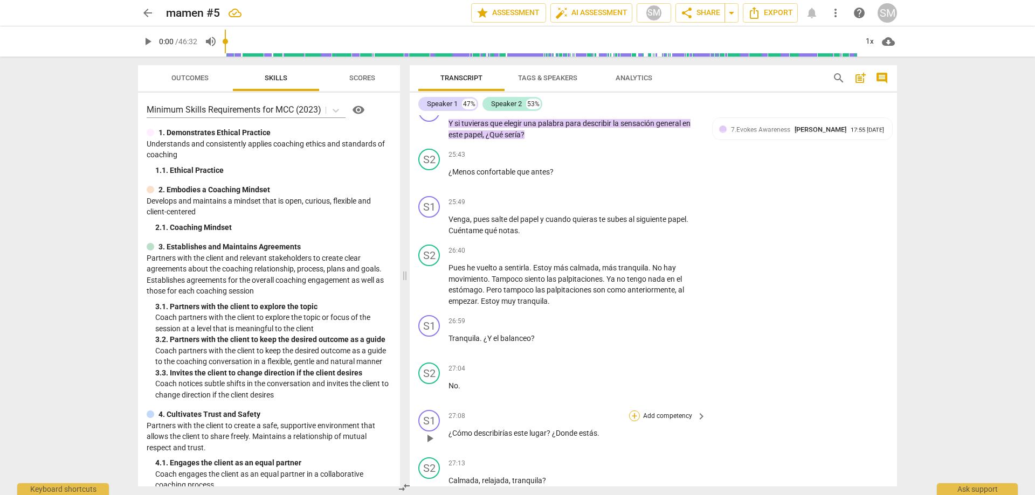
click at [637, 411] on div "+" at bounding box center [634, 416] width 11 height 11
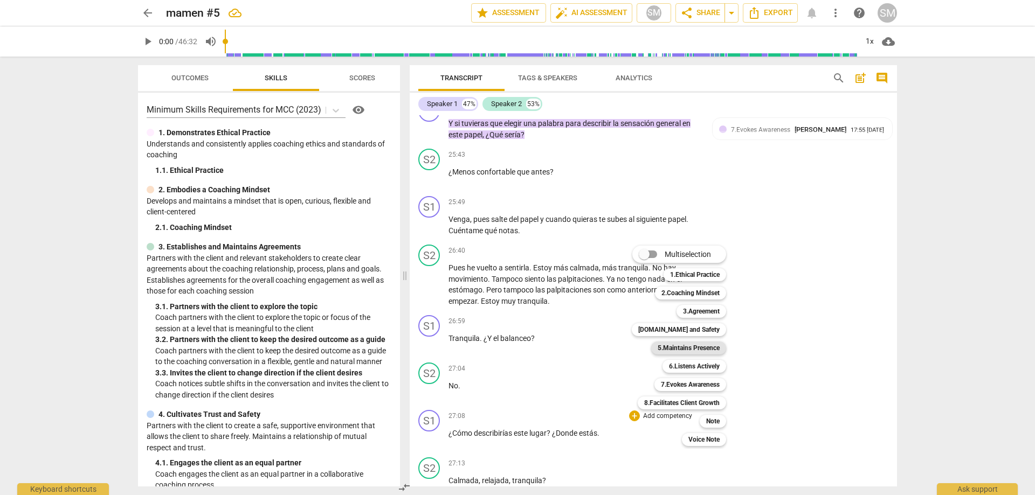
click at [687, 352] on b "5.Maintains Presence" at bounding box center [688, 348] width 62 height 13
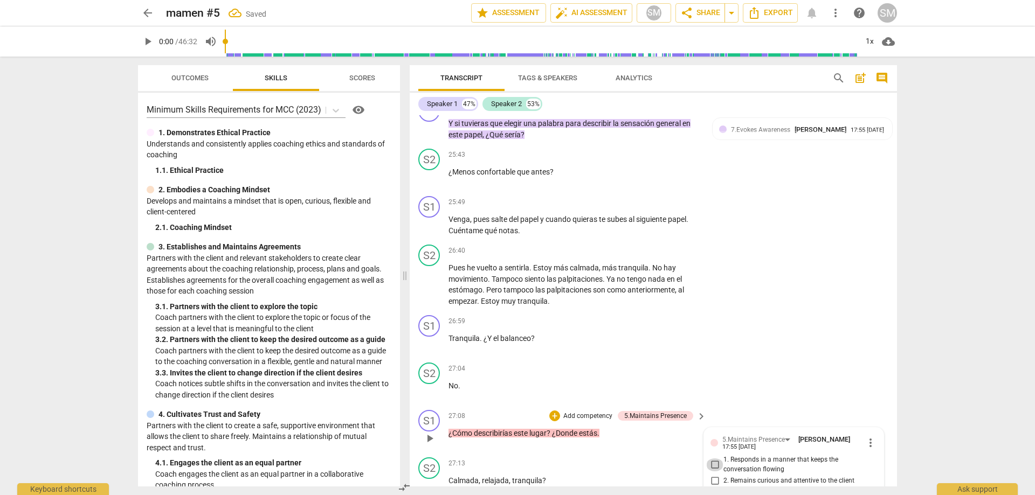
click at [713, 459] on input "1. Responds in a manner that keeps the conversation flowing" at bounding box center [714, 465] width 17 height 13
checkbox input "true"
click at [714, 474] on input "2. Remains curious and attentive to the client" at bounding box center [714, 480] width 17 height 13
checkbox input "true"
click at [582, 406] on div "S1 play_arrow pause 27:08 + Add competency 5.Maintains Presence keyboard_arrow_…" at bounding box center [653, 429] width 487 height 47
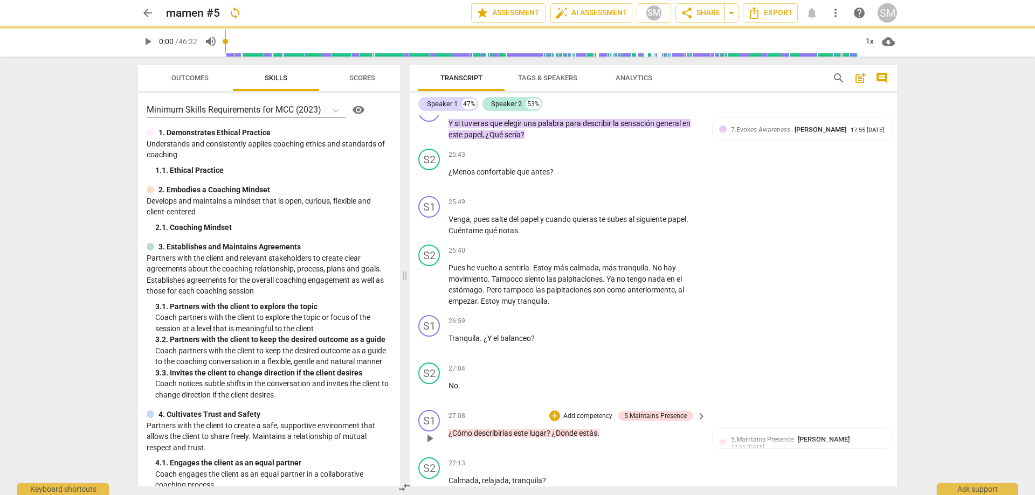
click at [585, 412] on p "Add competency" at bounding box center [587, 417] width 51 height 10
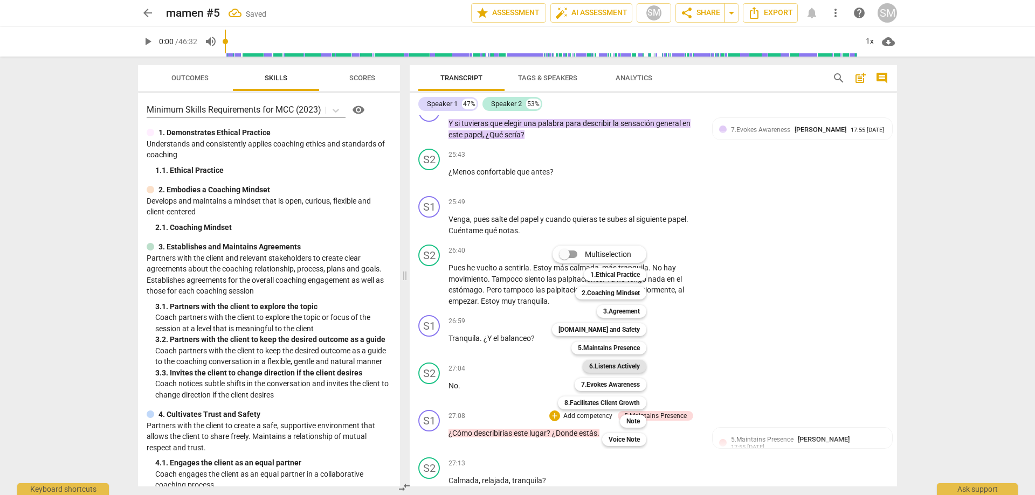
click at [624, 368] on b "6.Listens Actively" at bounding box center [614, 366] width 51 height 13
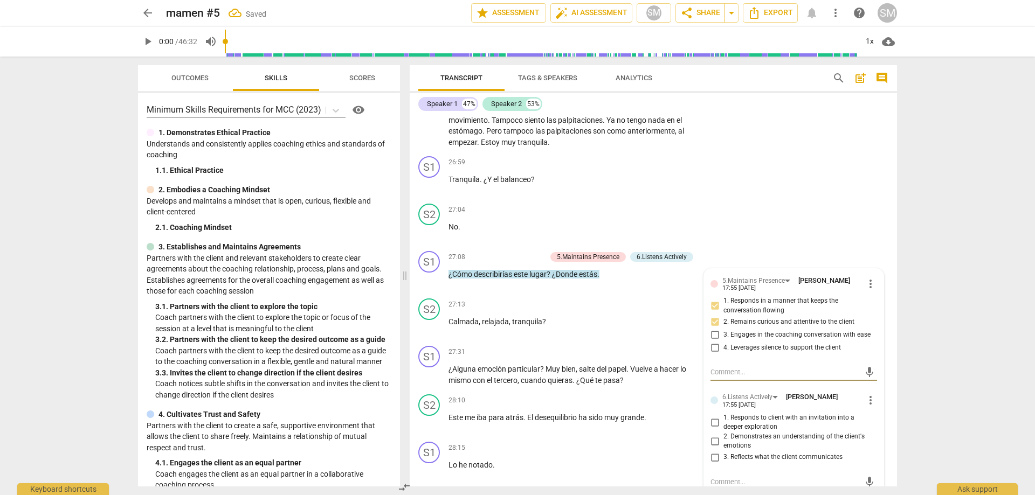
scroll to position [5100, 0]
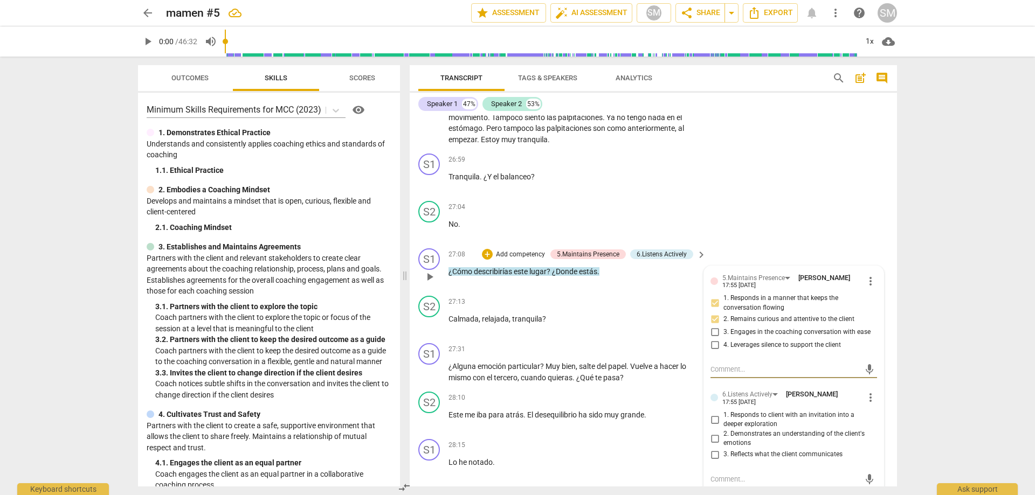
click at [713, 413] on input "1. Responds to client with an invitation into a deeper exploration" at bounding box center [714, 419] width 17 height 13
checkbox input "true"
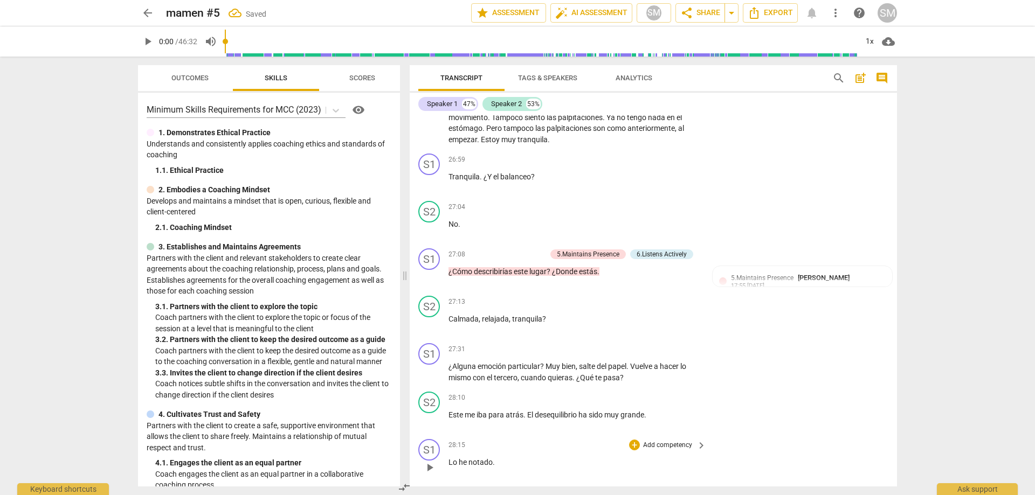
scroll to position [5154, 0]
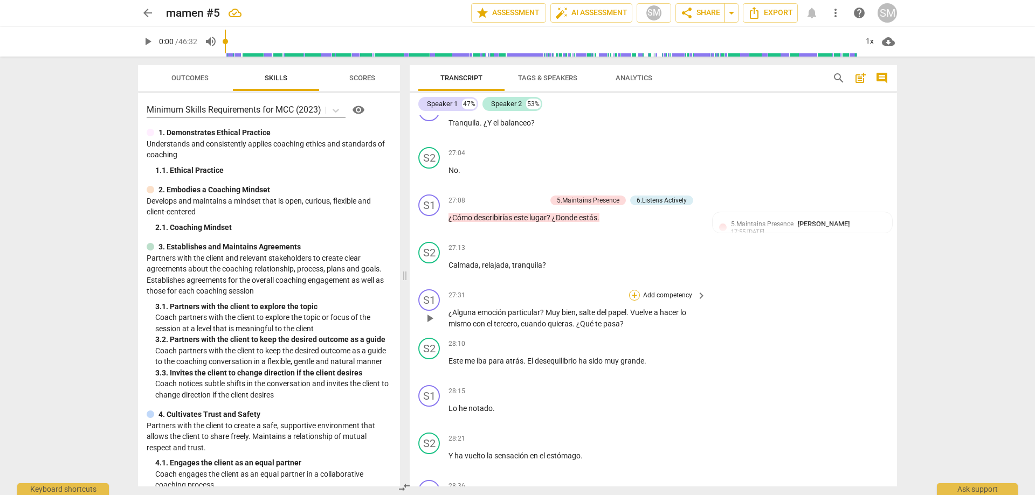
click at [631, 290] on div "+" at bounding box center [634, 295] width 11 height 11
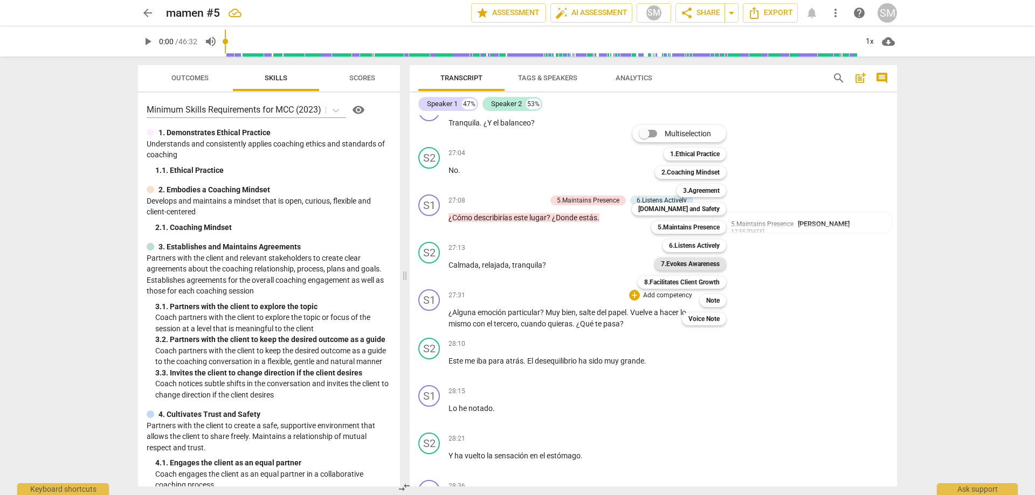
click at [699, 262] on b "7.Evokes Awareness" at bounding box center [690, 264] width 59 height 13
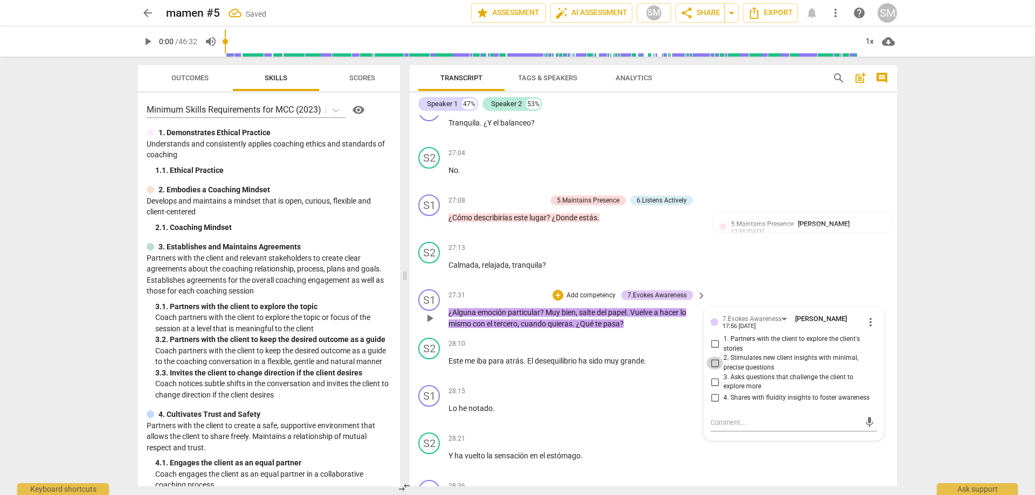
click at [711, 357] on input "2. Stimulates new client insights with minimal, precise questions" at bounding box center [714, 363] width 17 height 13
checkbox input "true"
click at [714, 376] on input "3. Asks questions that challenge the client to explore more" at bounding box center [714, 382] width 17 height 13
checkbox input "true"
click at [768, 476] on div "S1 play_arrow pause 28:36 + Add competency keyboard_arrow_right ¿Notas algo en …" at bounding box center [653, 499] width 487 height 47
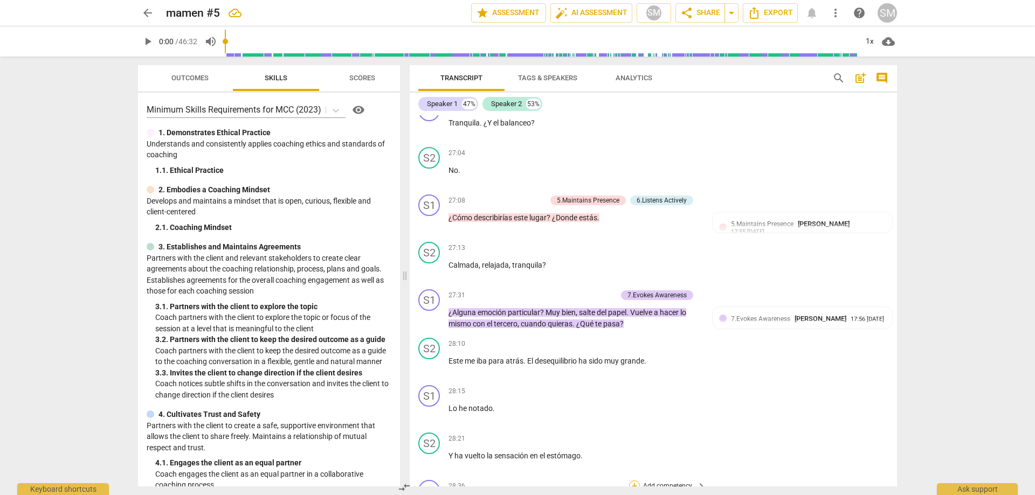
click at [630, 481] on div "+" at bounding box center [634, 486] width 11 height 11
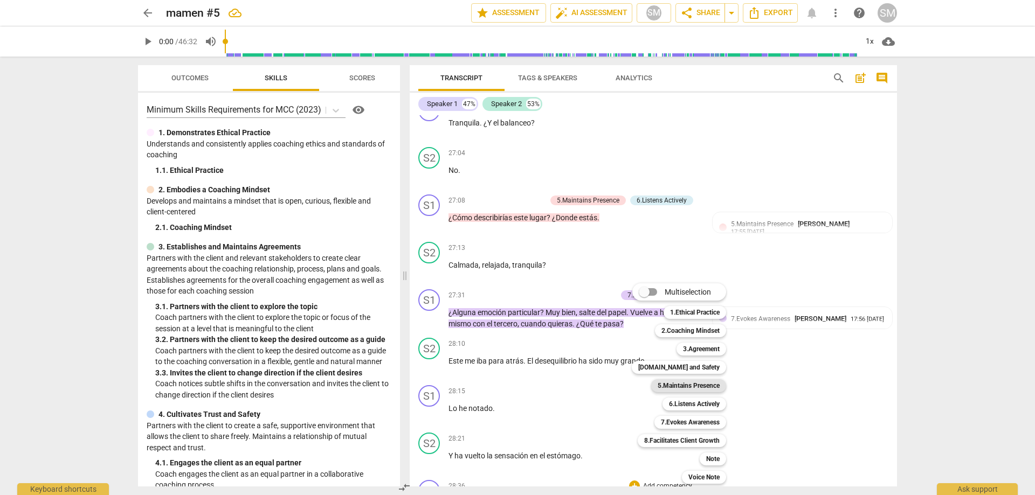
click at [704, 388] on b "5.Maintains Presence" at bounding box center [688, 385] width 62 height 13
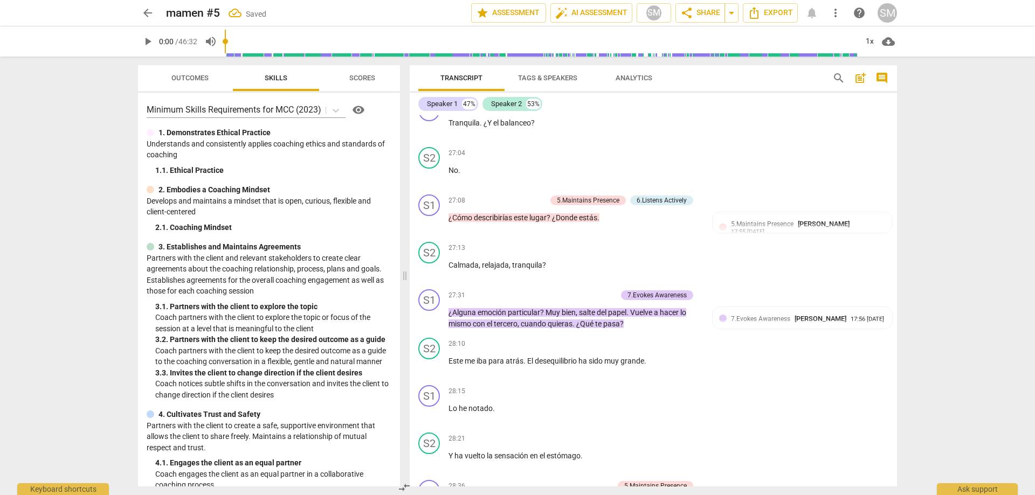
scroll to position [5384, 0]
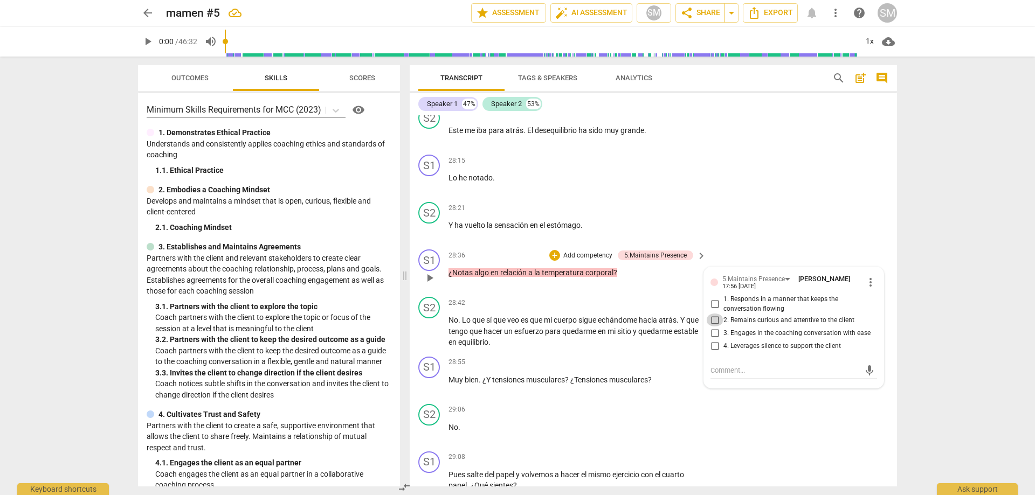
click at [716, 314] on input "2. Remains curious and attentive to the client" at bounding box center [714, 320] width 17 height 13
checkbox input "true"
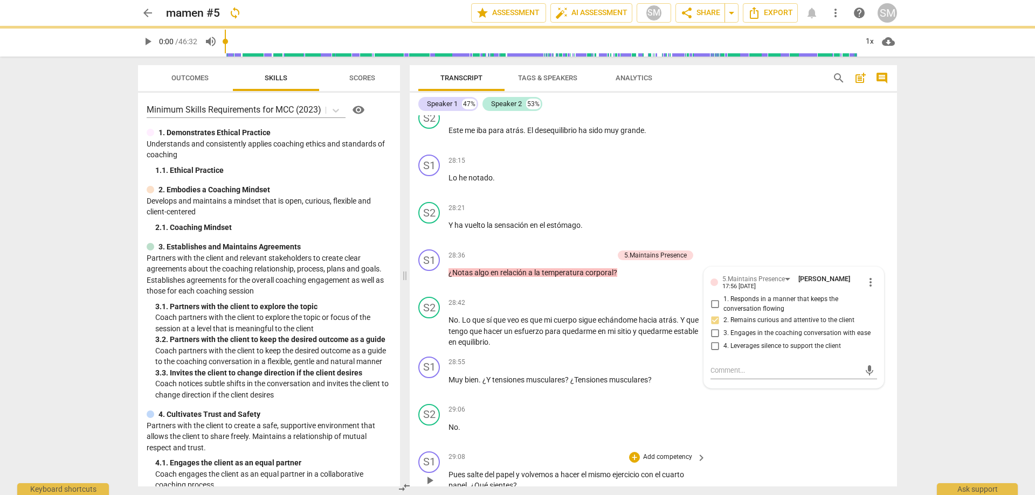
click at [847, 447] on div "S1 play_arrow pause 29:08 + Add competency keyboard_arrow_right Pues salte del …" at bounding box center [653, 471] width 487 height 48
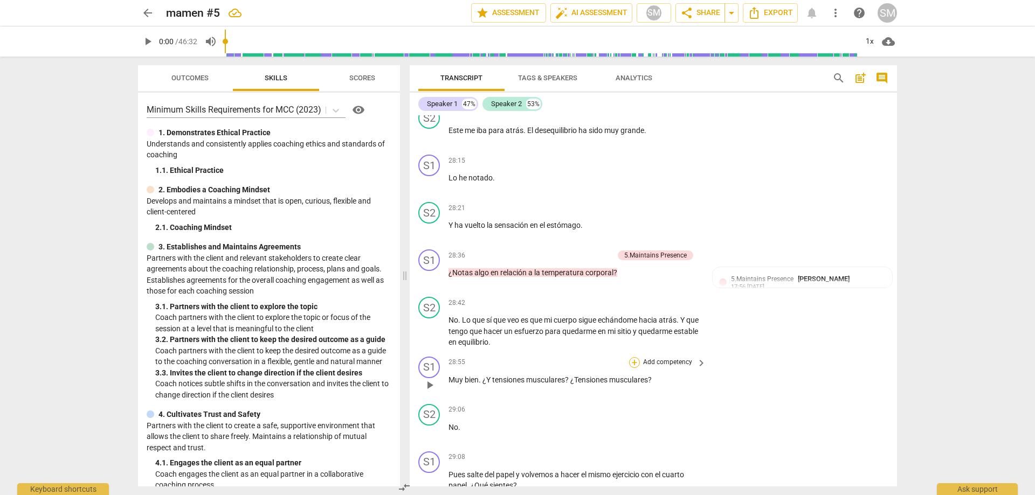
click at [633, 357] on div "+" at bounding box center [634, 362] width 11 height 11
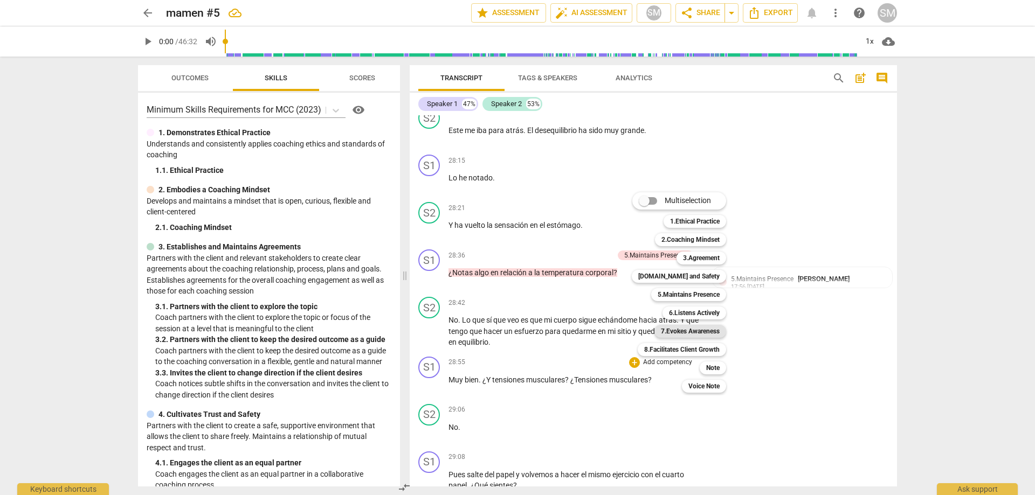
click at [679, 330] on b "7.Evokes Awareness" at bounding box center [690, 331] width 59 height 13
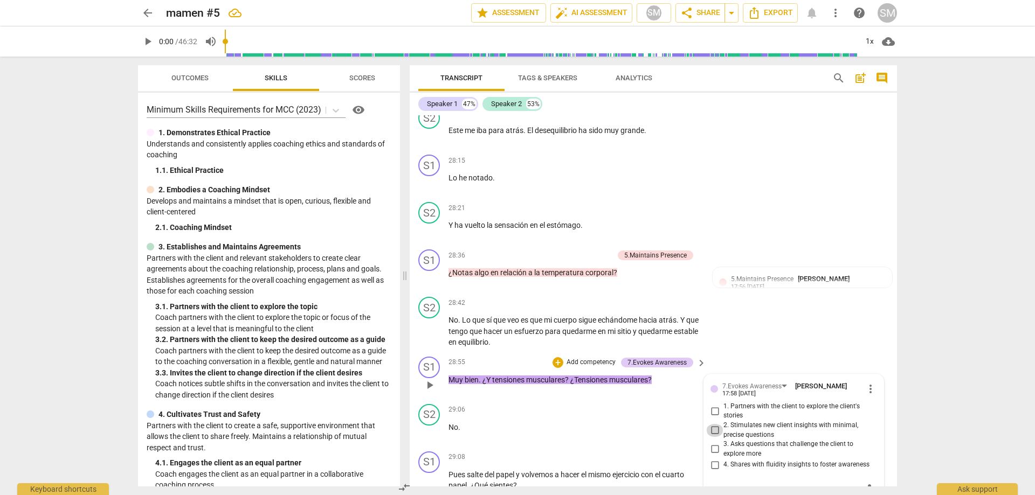
click at [712, 424] on input "2. Stimulates new client insights with minimal, precise questions" at bounding box center [714, 430] width 17 height 13
checkbox input "true"
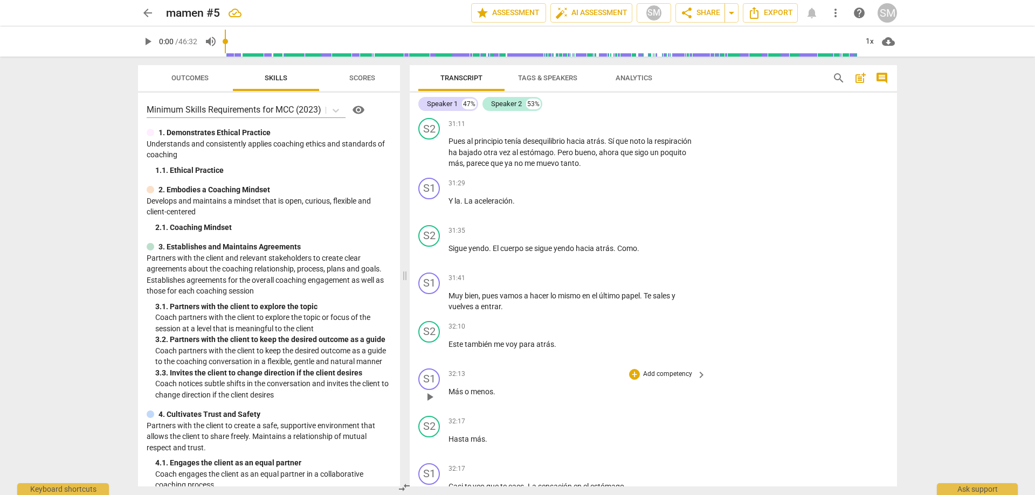
scroll to position [5977, 0]
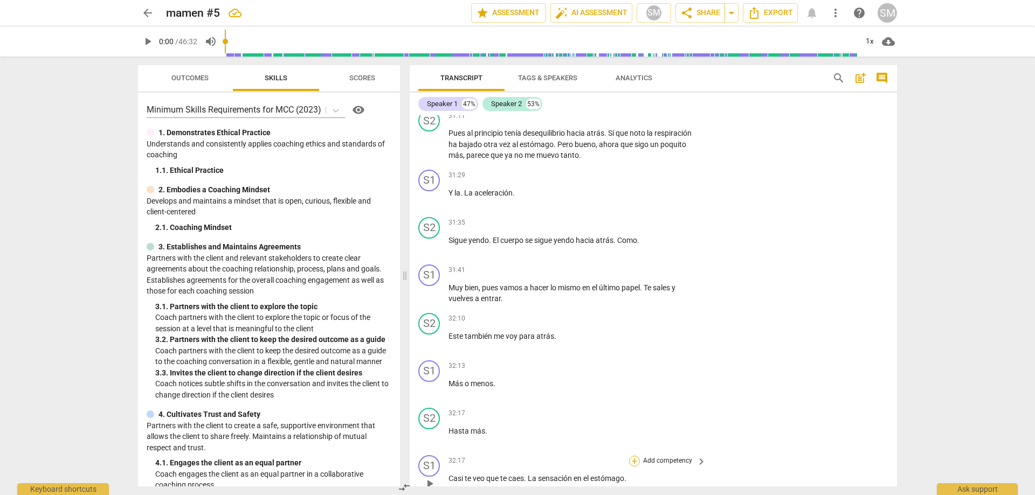
click at [629, 456] on div "+" at bounding box center [634, 461] width 11 height 11
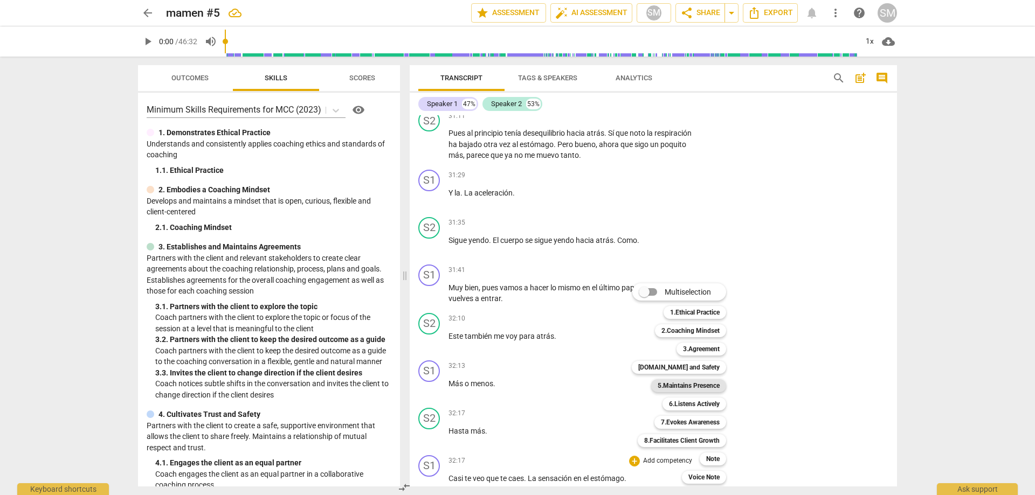
click at [681, 386] on b "5.Maintains Presence" at bounding box center [688, 385] width 62 height 13
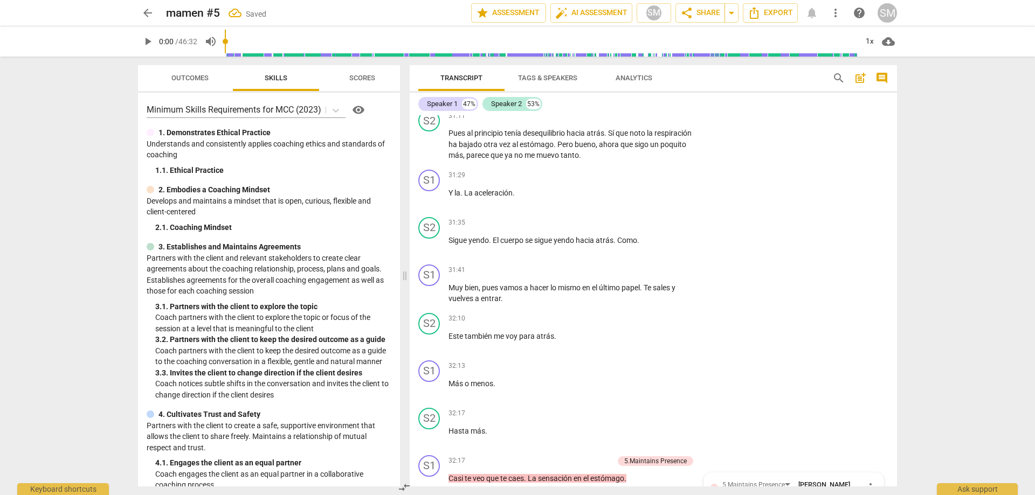
scroll to position [6182, 0]
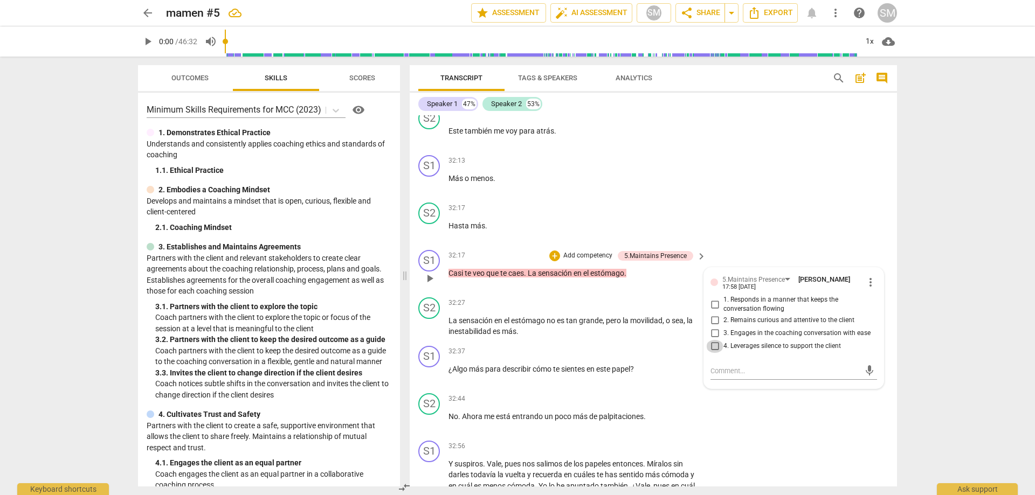
click at [712, 340] on input "4. Leverages silence to support the client" at bounding box center [714, 346] width 17 height 13
checkbox input "true"
click at [558, 251] on div "+" at bounding box center [554, 256] width 11 height 11
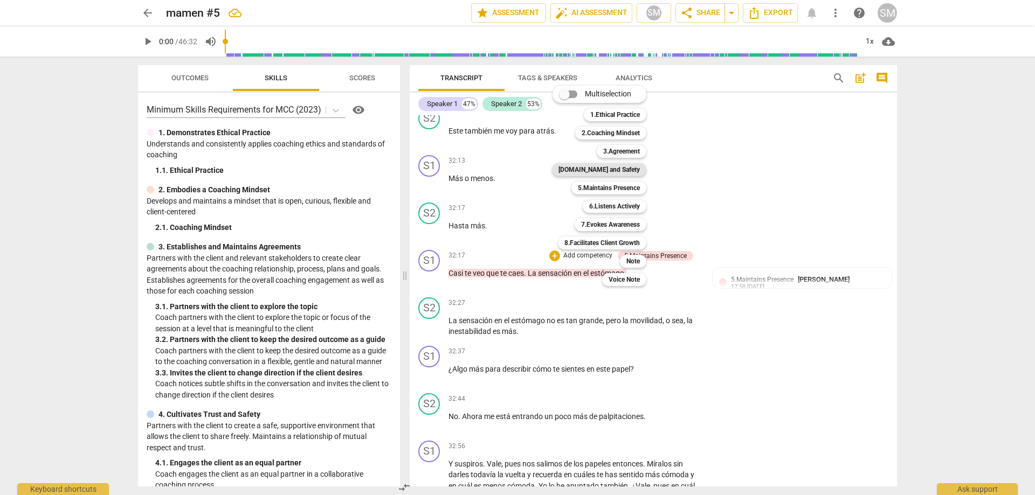
click at [610, 173] on b "[DOMAIN_NAME] and Safety" at bounding box center [598, 169] width 81 height 13
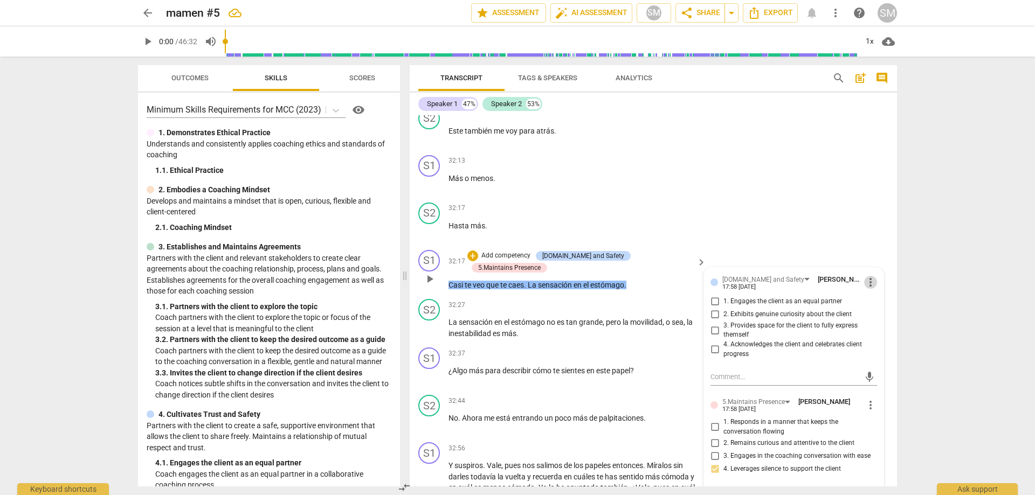
click at [869, 276] on span "more_vert" at bounding box center [870, 282] width 13 height 13
click at [876, 235] on li "Delete" at bounding box center [878, 233] width 37 height 20
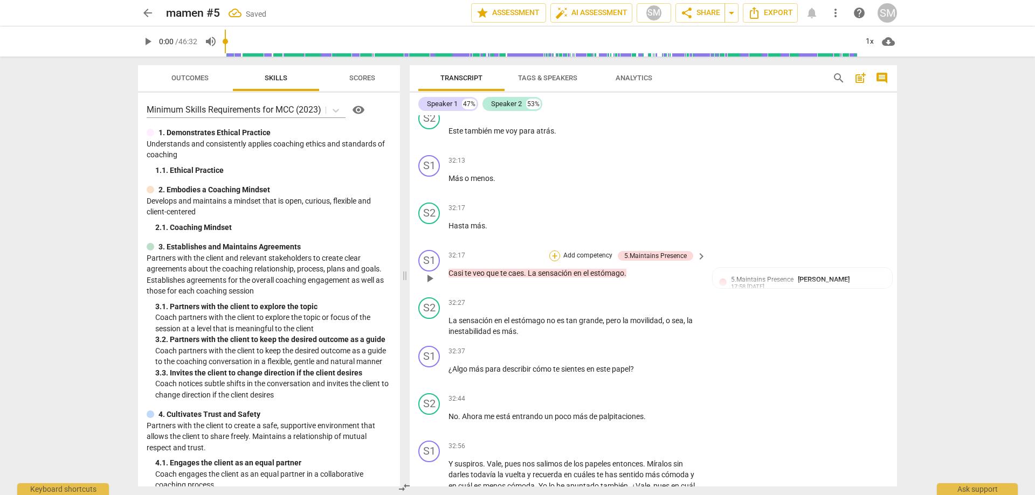
click at [553, 251] on div "+" at bounding box center [554, 256] width 11 height 11
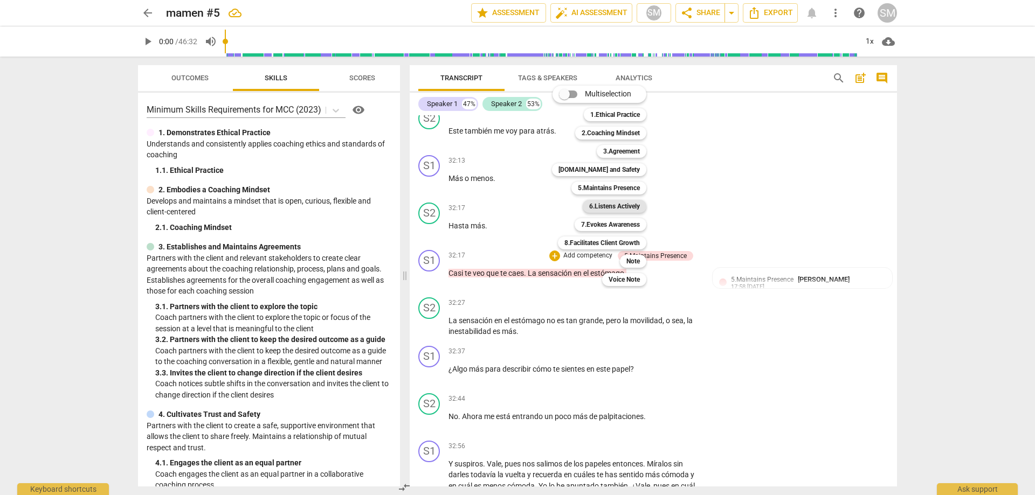
click at [616, 204] on b "6.Listens Actively" at bounding box center [614, 206] width 51 height 13
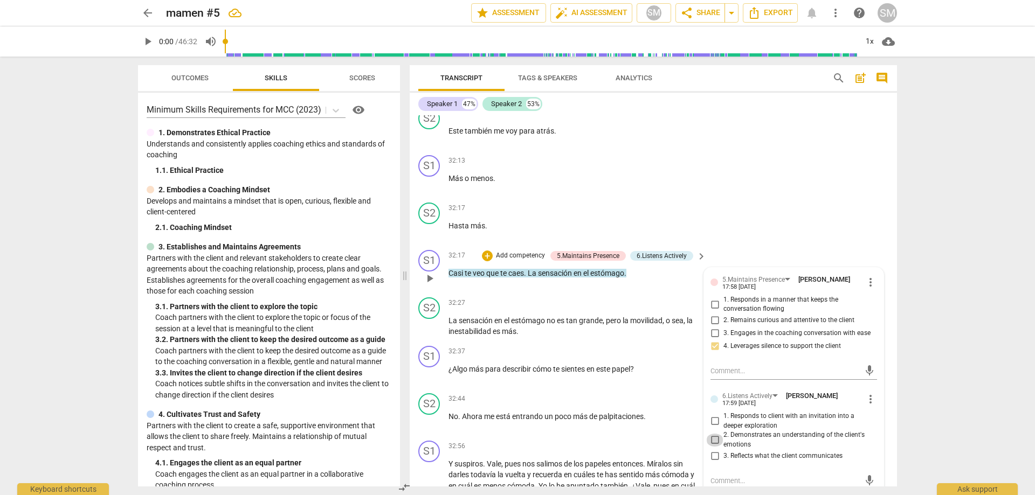
click at [716, 434] on input "2. Demonstrates an understanding of the client's emotions" at bounding box center [714, 440] width 17 height 13
checkbox input "true"
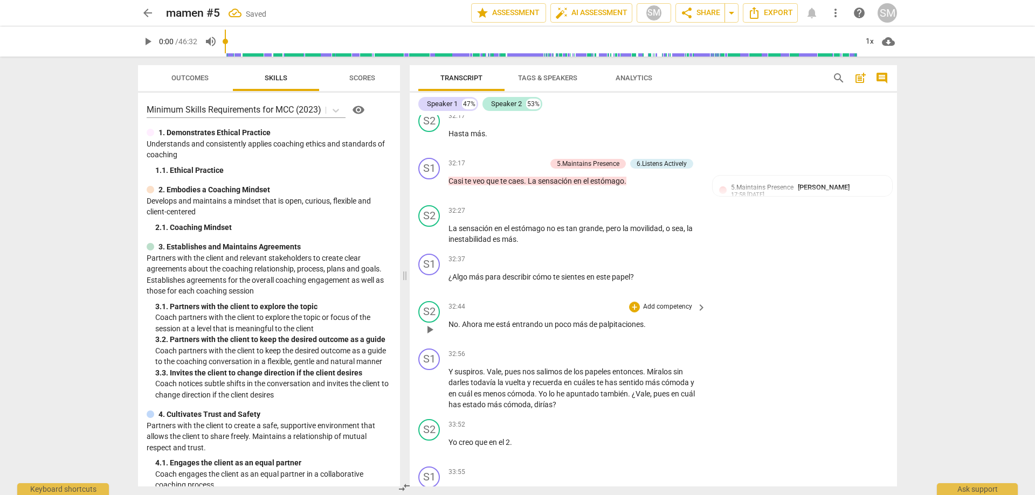
scroll to position [6290, 0]
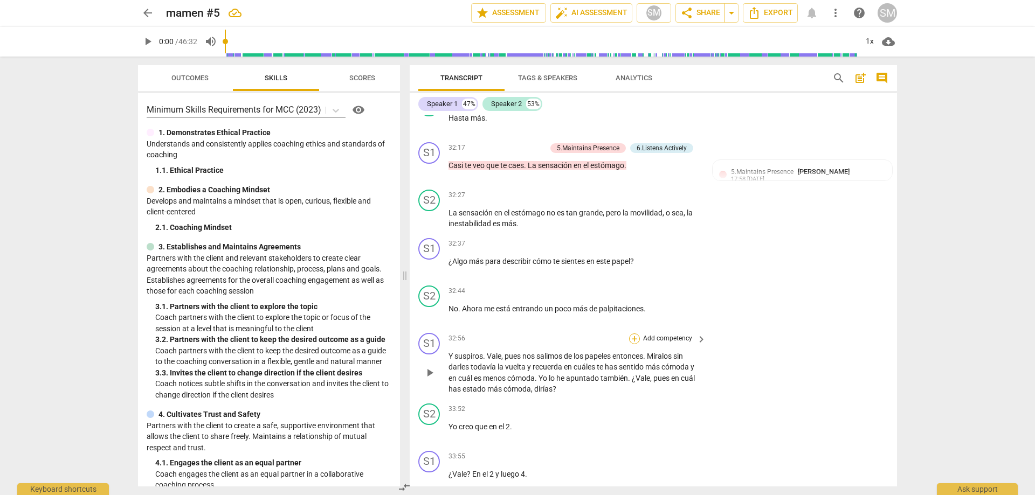
click at [635, 334] on div "+" at bounding box center [634, 339] width 11 height 11
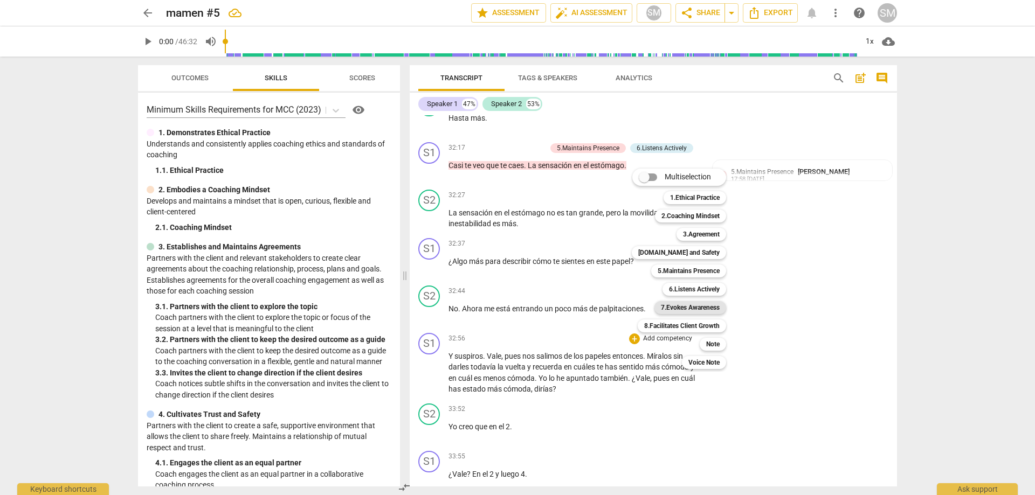
click at [689, 307] on b "7.Evokes Awareness" at bounding box center [690, 307] width 59 height 13
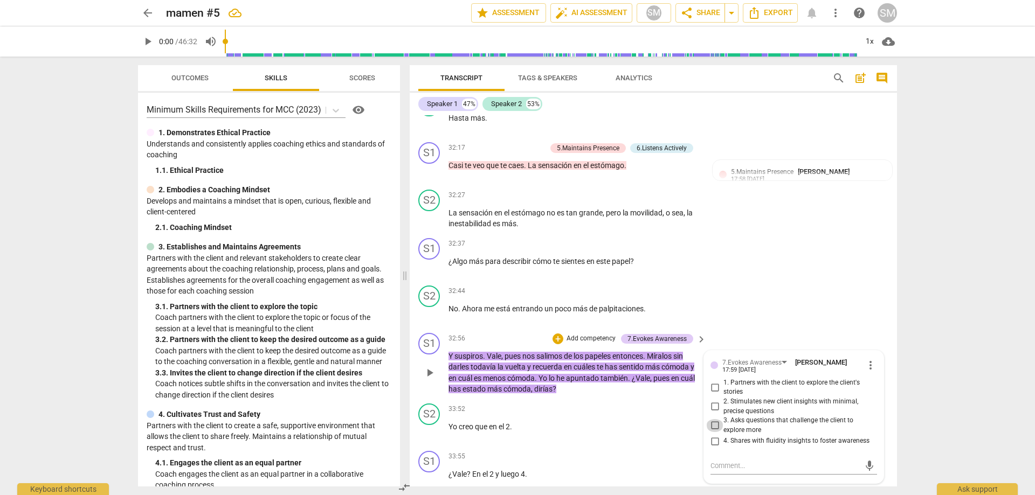
click at [716, 419] on input "3. Asks questions that challenge the client to explore more" at bounding box center [714, 425] width 17 height 13
checkbox input "true"
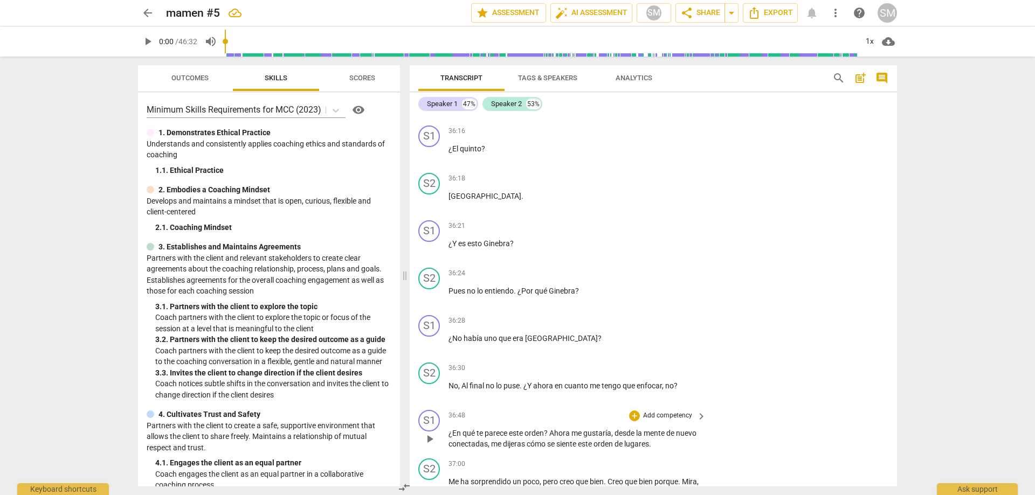
scroll to position [7368, 0]
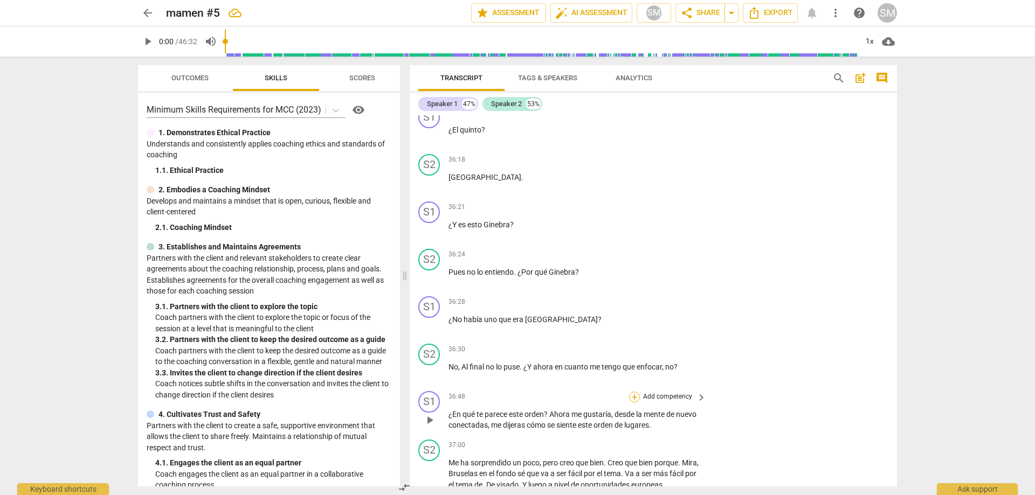
click at [632, 392] on div "+" at bounding box center [634, 397] width 11 height 11
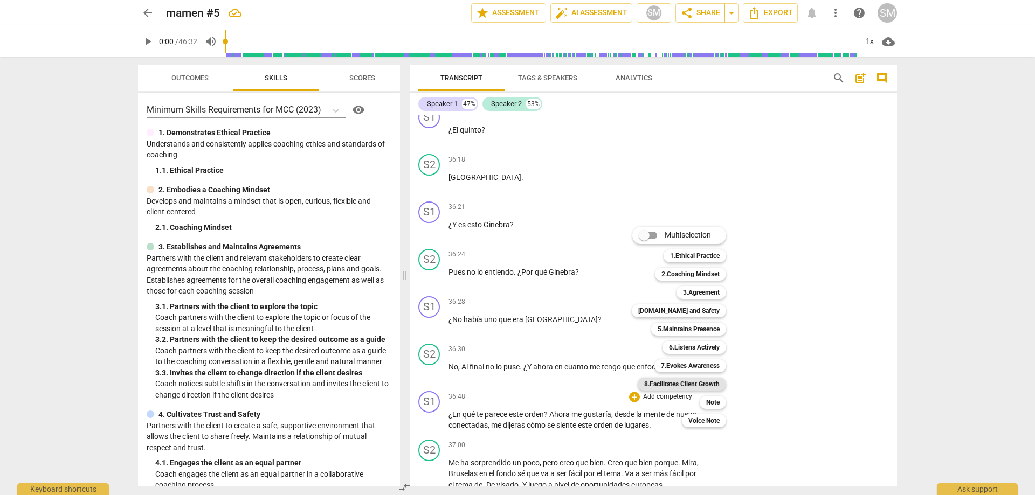
click at [688, 384] on b "8.Facilitates Client Growth" at bounding box center [681, 384] width 75 height 13
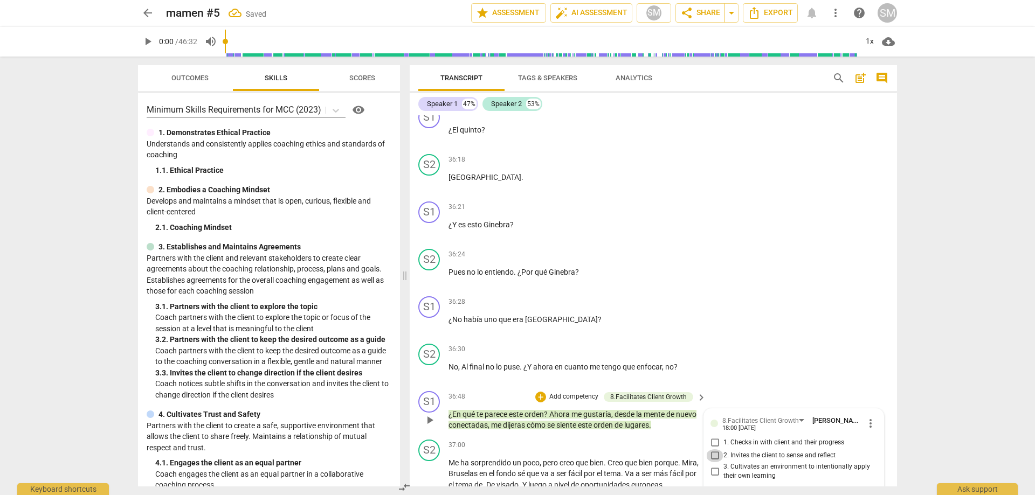
click at [714, 449] on input "2. Invites the client to sense and reflect" at bounding box center [714, 455] width 17 height 13
checkbox input "true"
click at [712, 436] on input "1. Checks in with client and their progress" at bounding box center [714, 442] width 17 height 13
checkbox input "true"
click at [739, 292] on div "S1 play_arrow pause 36:28 + Add competency keyboard_arrow_right ¿No había uno q…" at bounding box center [653, 315] width 487 height 47
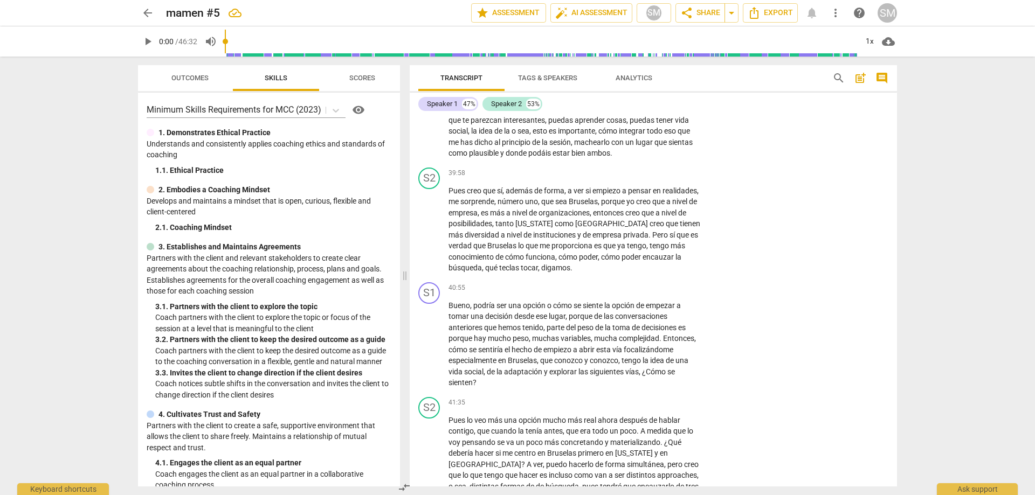
scroll to position [8068, 0]
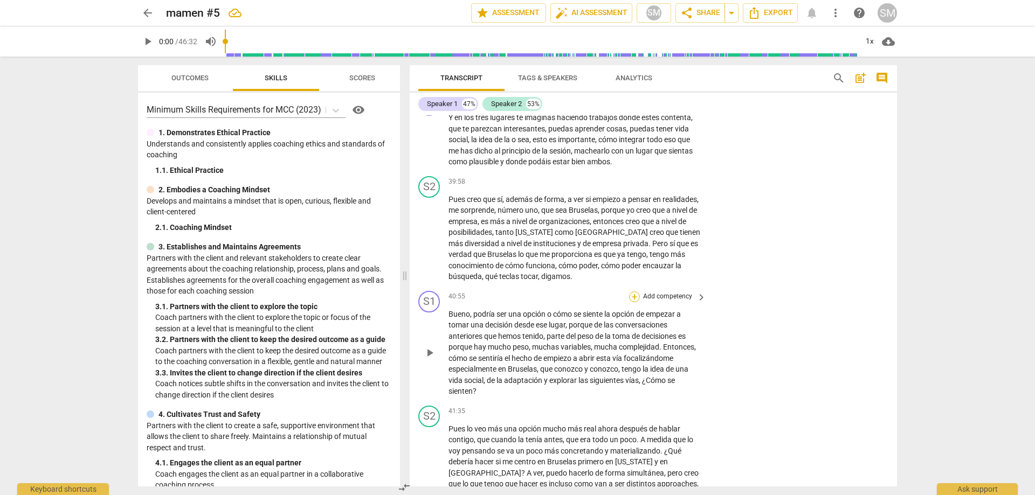
click at [632, 292] on div "+" at bounding box center [634, 297] width 11 height 11
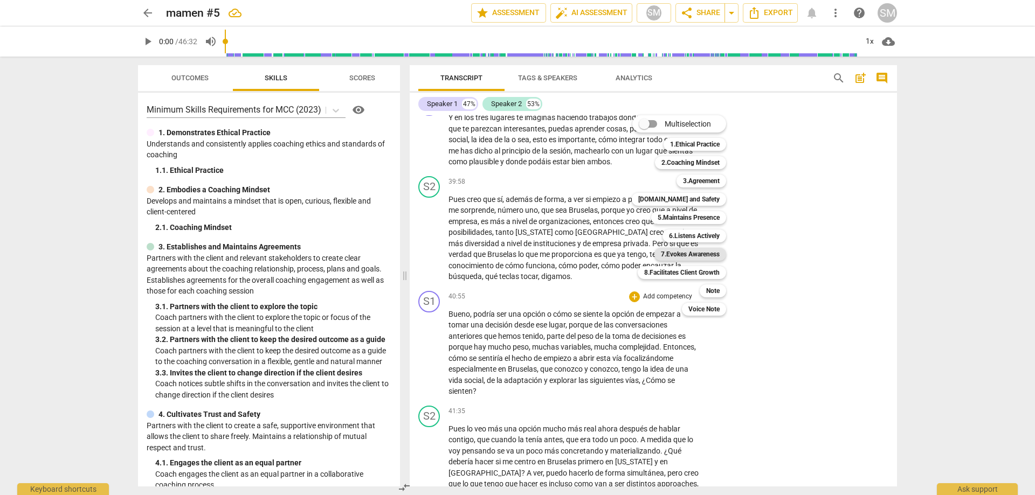
click at [688, 252] on b "7.Evokes Awareness" at bounding box center [690, 254] width 59 height 13
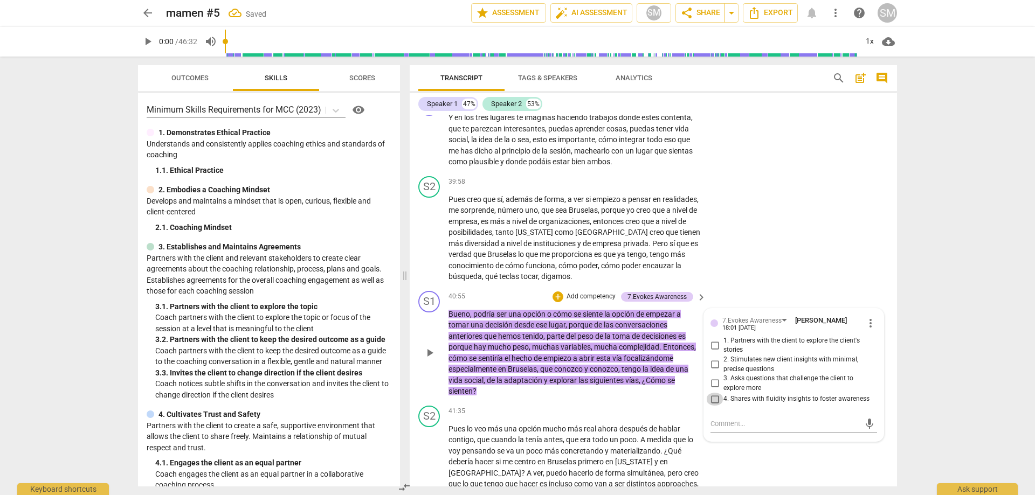
click at [713, 393] on input "4. Shares with fluidity insights to foster awareness" at bounding box center [714, 399] width 17 height 13
checkbox input "true"
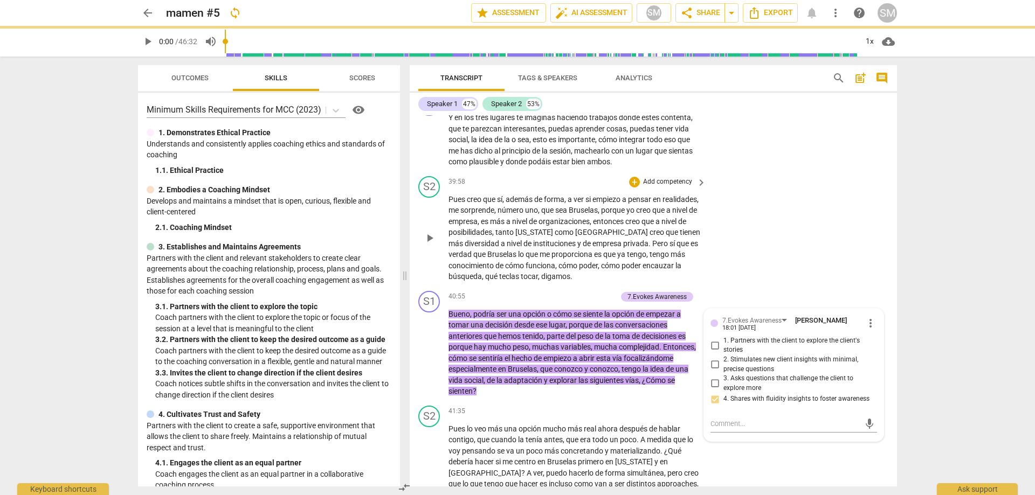
click at [774, 172] on div "S2 play_arrow pause 39:58 + Add competency keyboard_arrow_right Pues creo que s…" at bounding box center [653, 229] width 487 height 115
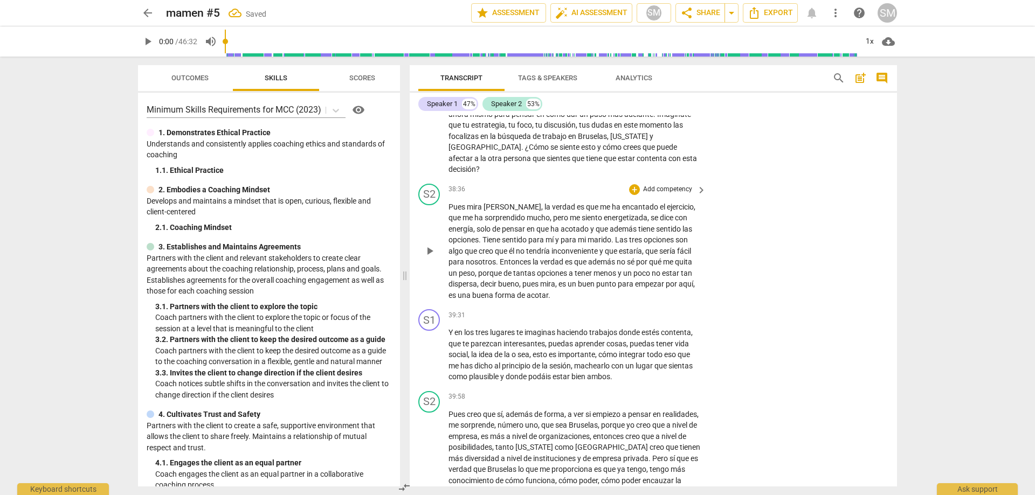
scroll to position [7853, 0]
click at [630, 310] on div "+" at bounding box center [634, 315] width 11 height 11
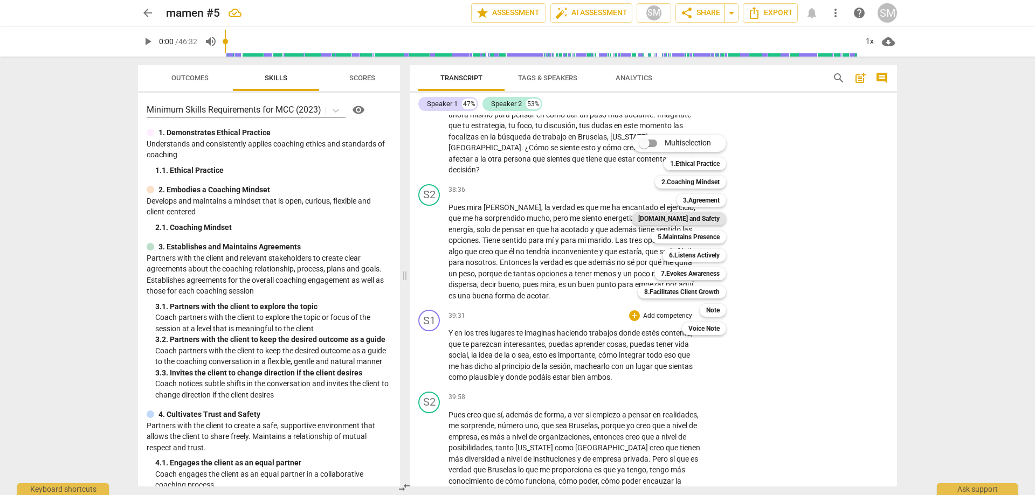
click at [682, 218] on b "[DOMAIN_NAME] and Safety" at bounding box center [678, 218] width 81 height 13
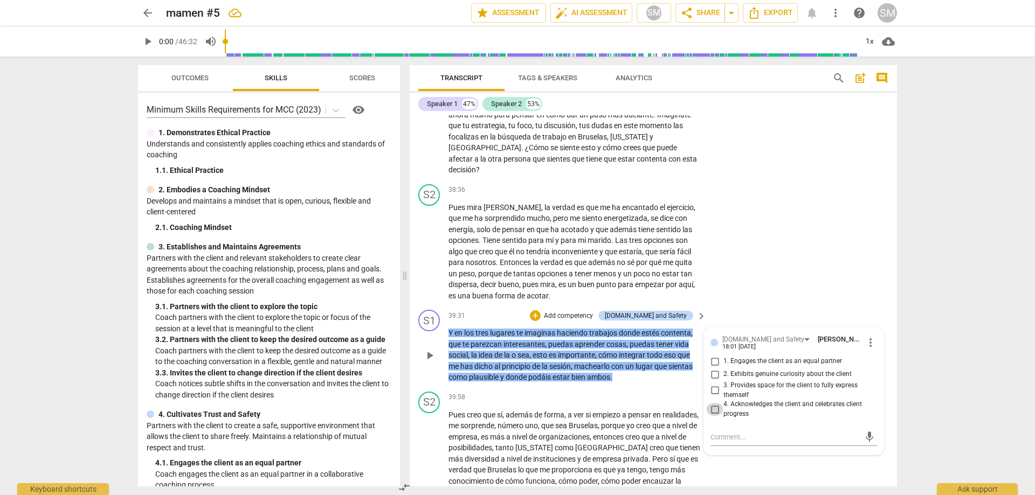
click at [713, 403] on input "4. Acknowledges the client and celebrates client progress" at bounding box center [714, 409] width 17 height 13
checkbox input "true"
click at [776, 387] on div "S2 play_arrow pause 39:58 + Add competency keyboard_arrow_right Pues creo que s…" at bounding box center [653, 444] width 487 height 115
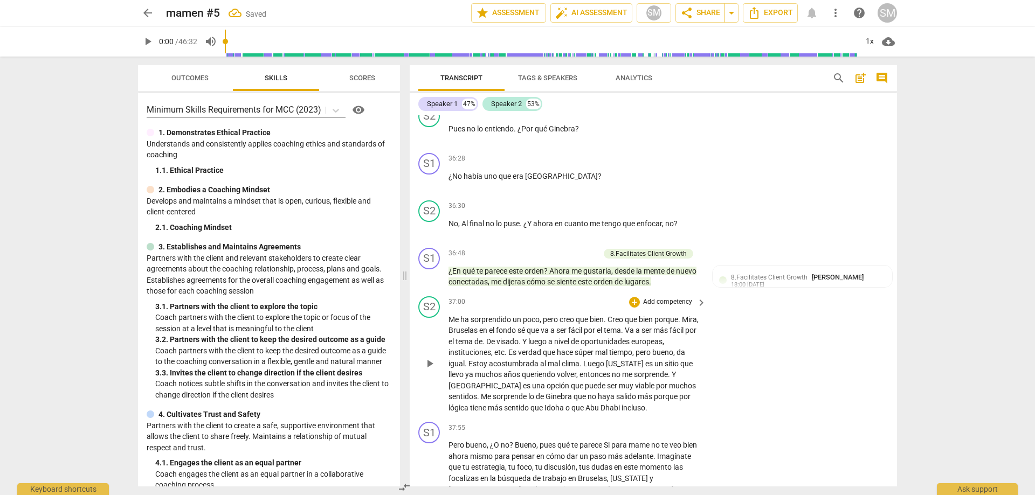
scroll to position [7529, 0]
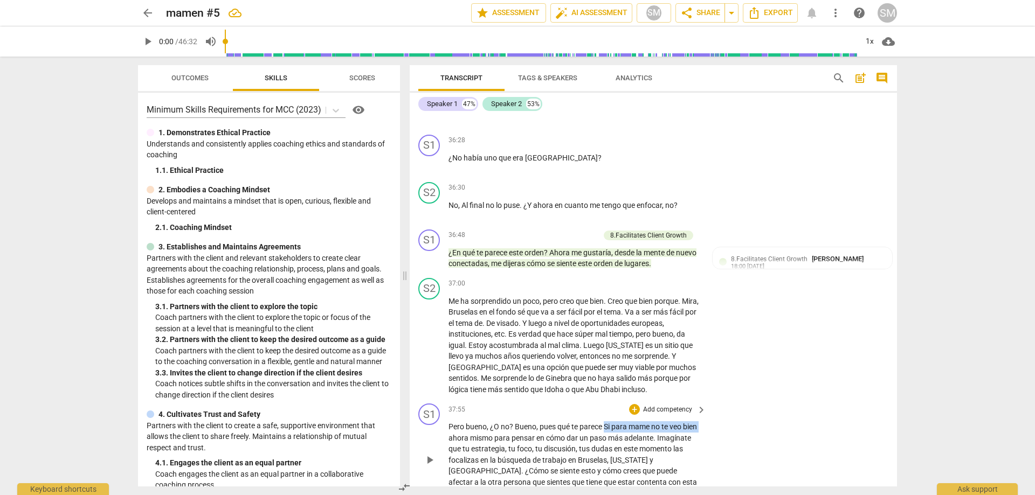
drag, startPoint x: 606, startPoint y: 357, endPoint x: 465, endPoint y: 371, distance: 141.3
click at [465, 421] on p "Pero bueno , ¿O no ? [PERSON_NAME] , pues qué te parece Si para mame no te veo …" at bounding box center [574, 460] width 252 height 78
click at [668, 422] on span "pensar" at bounding box center [679, 426] width 25 height 9
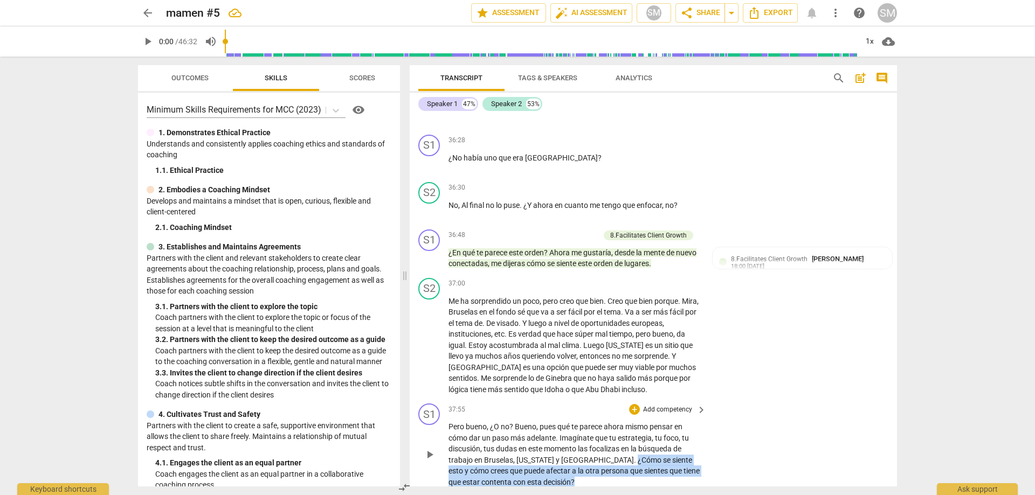
drag, startPoint x: 594, startPoint y: 391, endPoint x: 604, endPoint y: 414, distance: 24.6
click at [604, 421] on p "Pero bueno , ¿O no ? [PERSON_NAME] , pues qué te parece ahora mismo pensar en c…" at bounding box center [574, 454] width 252 height 66
click at [633, 404] on div "+" at bounding box center [634, 409] width 11 height 11
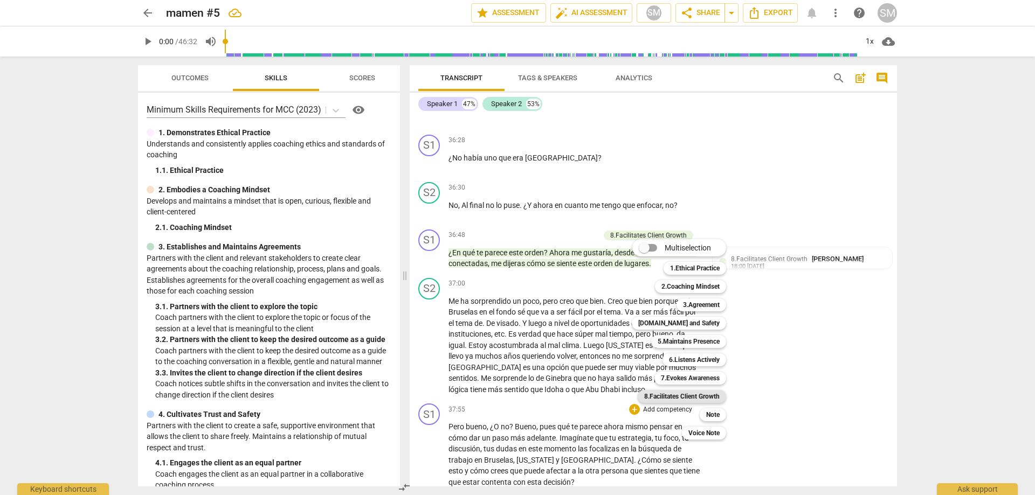
click at [696, 400] on b "8.Facilitates Client Growth" at bounding box center [681, 396] width 75 height 13
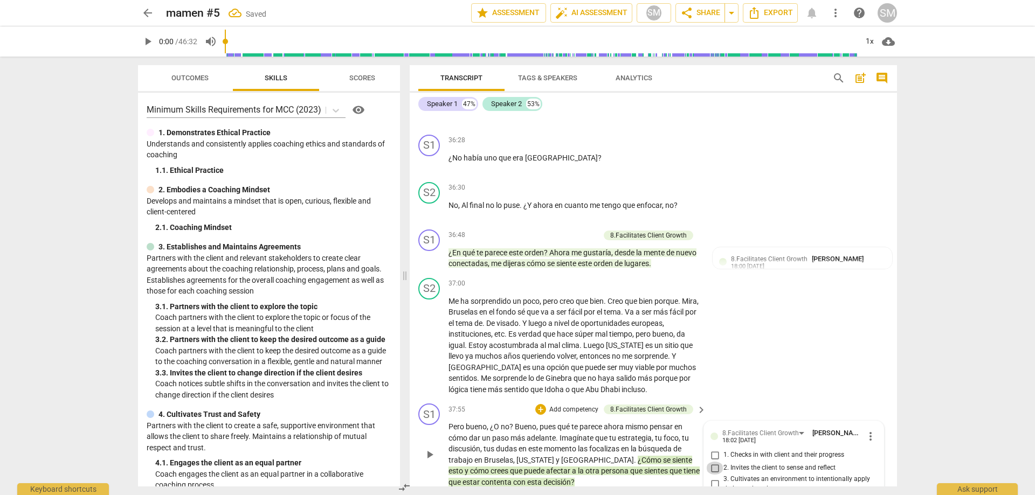
click at [715, 462] on input "2. Invites the client to sense and reflect" at bounding box center [714, 468] width 17 height 13
checkbox input "true"
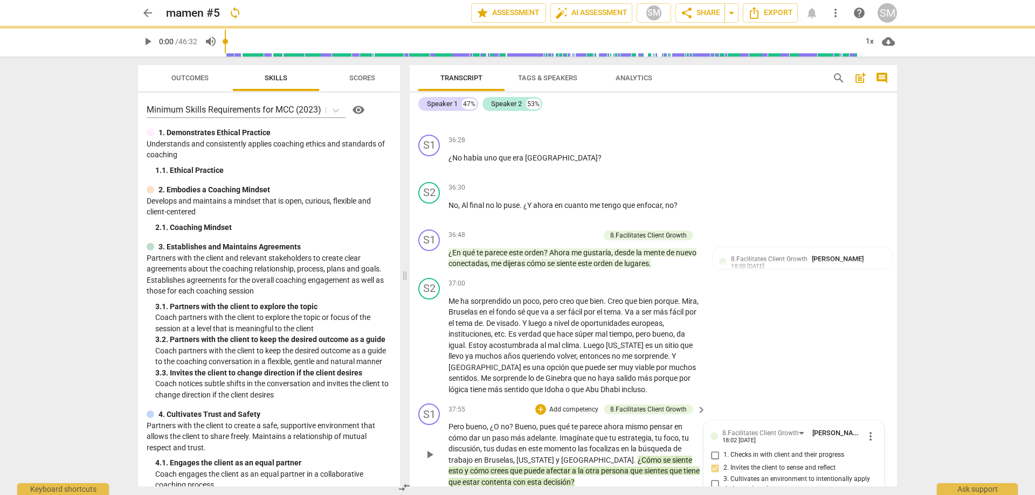
click at [709, 449] on input "1. Checks in with client and their progress" at bounding box center [714, 455] width 17 height 13
checkbox input "true"
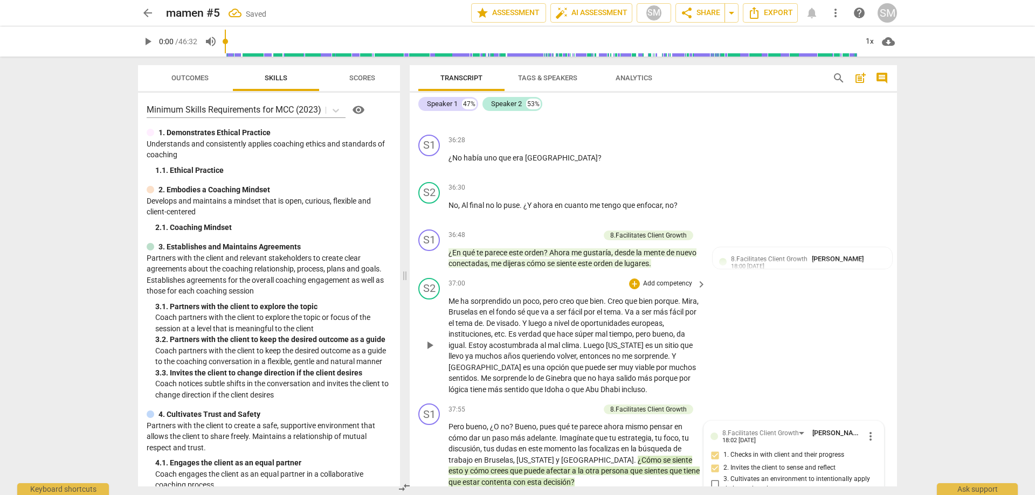
click at [770, 274] on div "S2 play_arrow pause 37:00 + Add competency keyboard_arrow_right Me ha sorprendi…" at bounding box center [653, 337] width 487 height 126
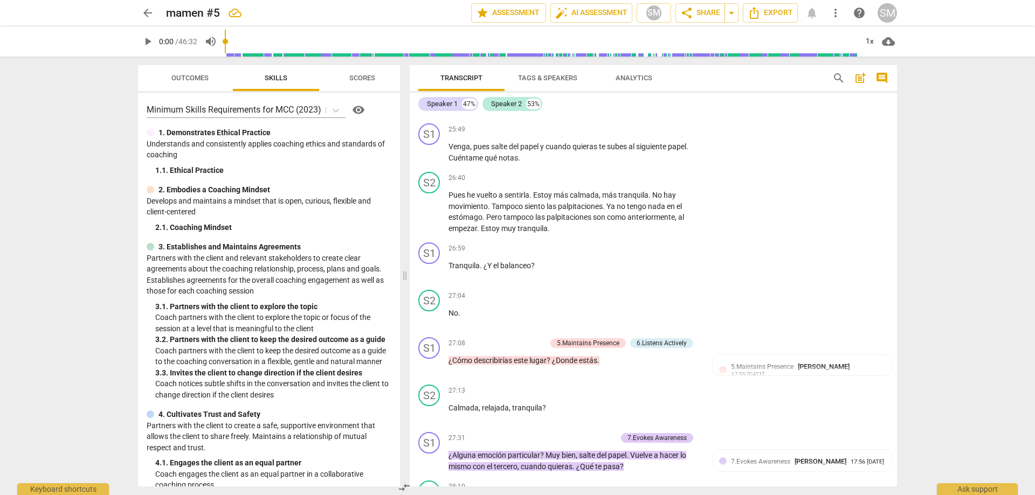
scroll to position [4889, 0]
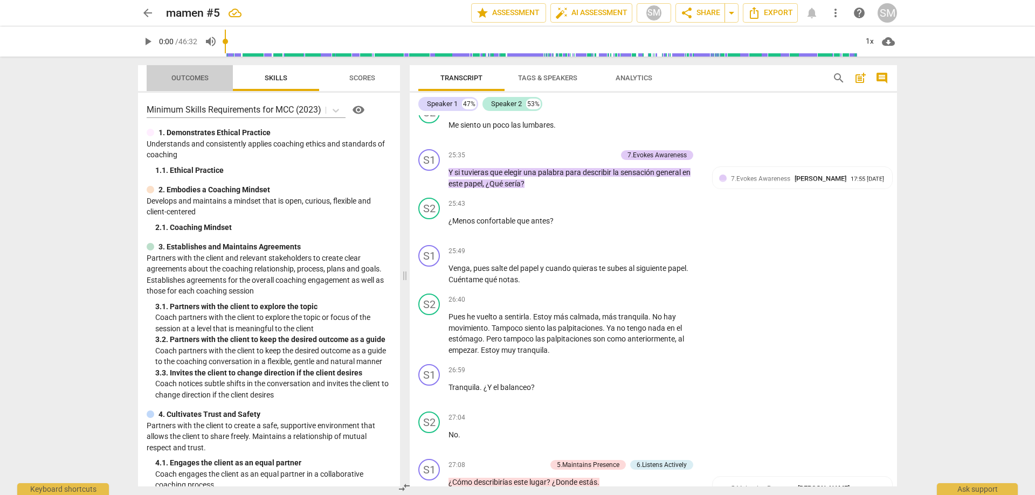
click at [186, 74] on span "Outcomes" at bounding box center [189, 78] width 37 height 8
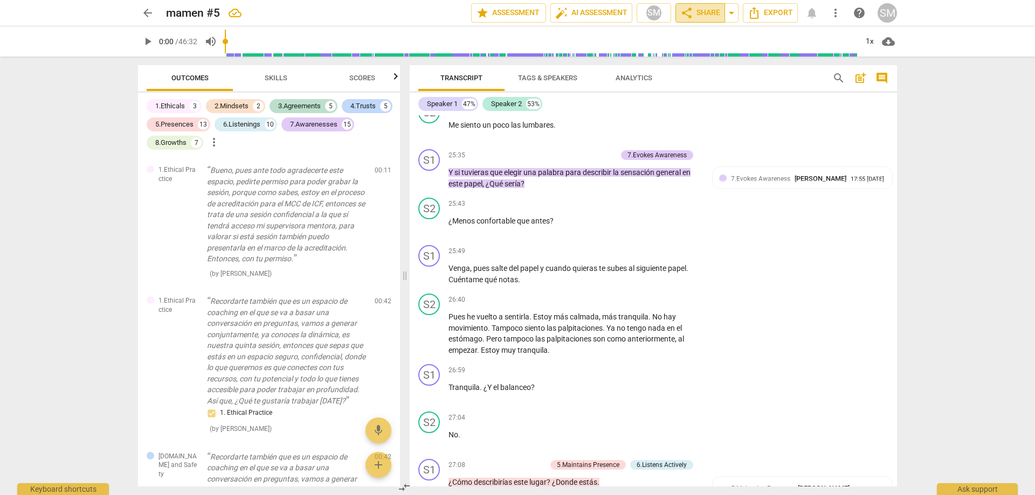
click at [707, 16] on span "share Share" at bounding box center [700, 12] width 40 height 13
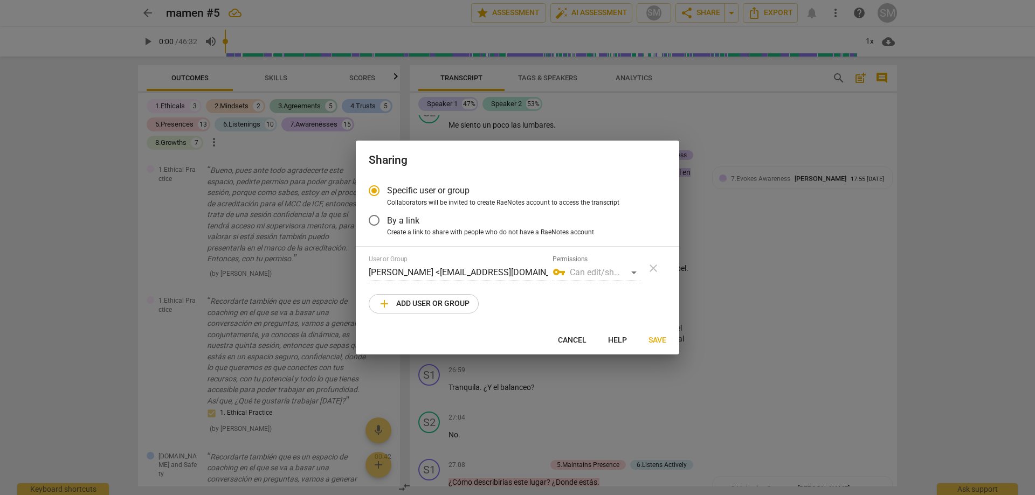
radio input "false"
click at [407, 226] on span "By a link" at bounding box center [403, 220] width 32 height 12
click at [387, 226] on input "By a link" at bounding box center [374, 220] width 26 height 26
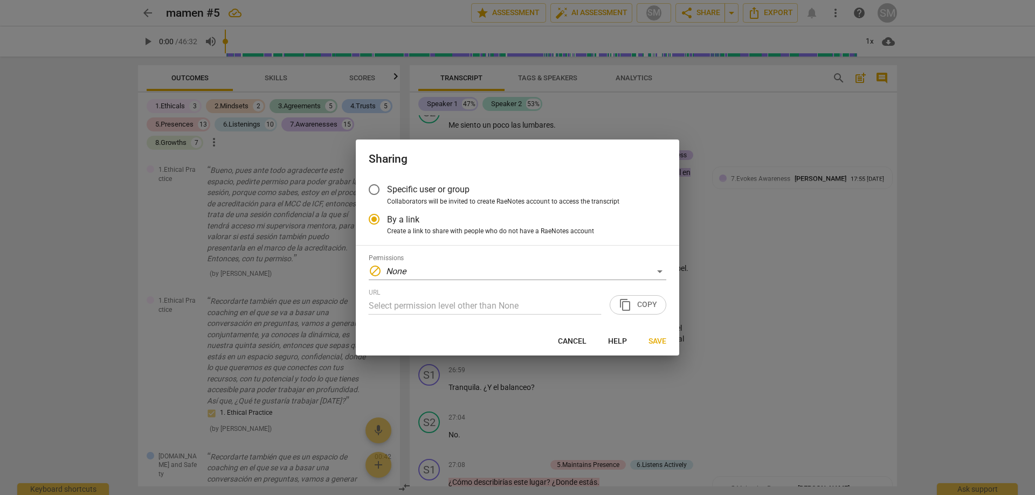
click at [456, 232] on span "Create a link to share with people who do not have a RaeNotes account" at bounding box center [490, 232] width 207 height 10
click at [0, 0] on input "Create a link to share with people who do not have a RaeNotes account" at bounding box center [0, 0] width 0 height 0
click at [424, 270] on div "block None" at bounding box center [517, 271] width 297 height 17
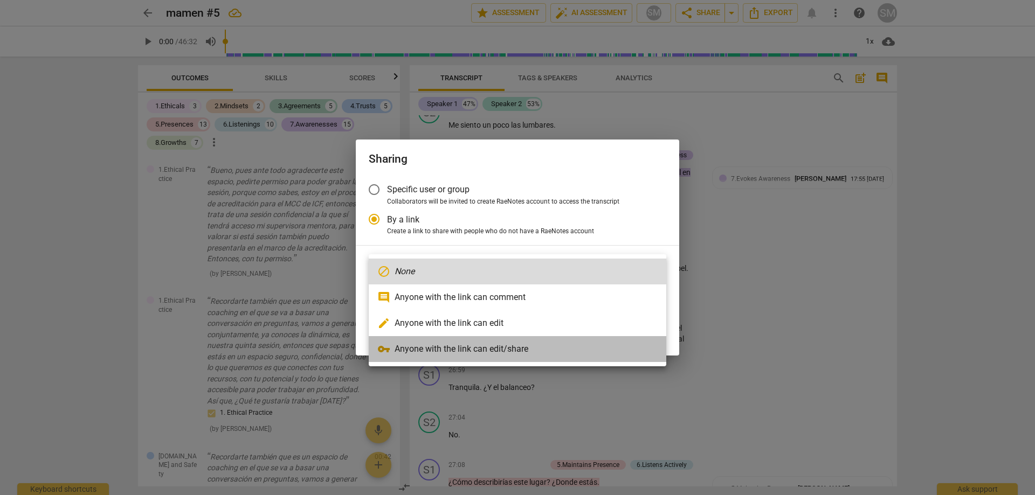
click at [435, 353] on li "vpn_key Anyone with the link can edit/share" at bounding box center [517, 349] width 297 height 26
radio input "false"
type input "[URL][DOMAIN_NAME]"
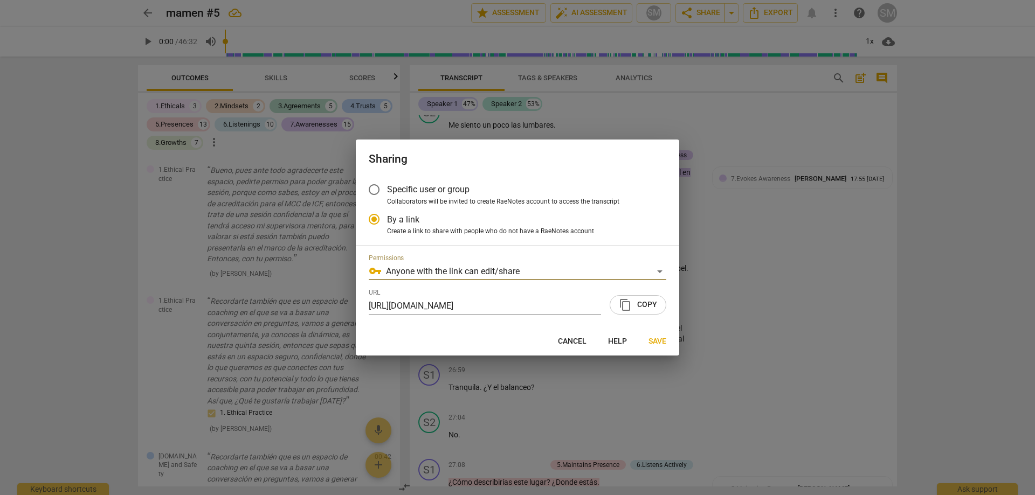
click at [636, 309] on span "content_copy Copy" at bounding box center [638, 305] width 38 height 13
